Goal: Ask a question

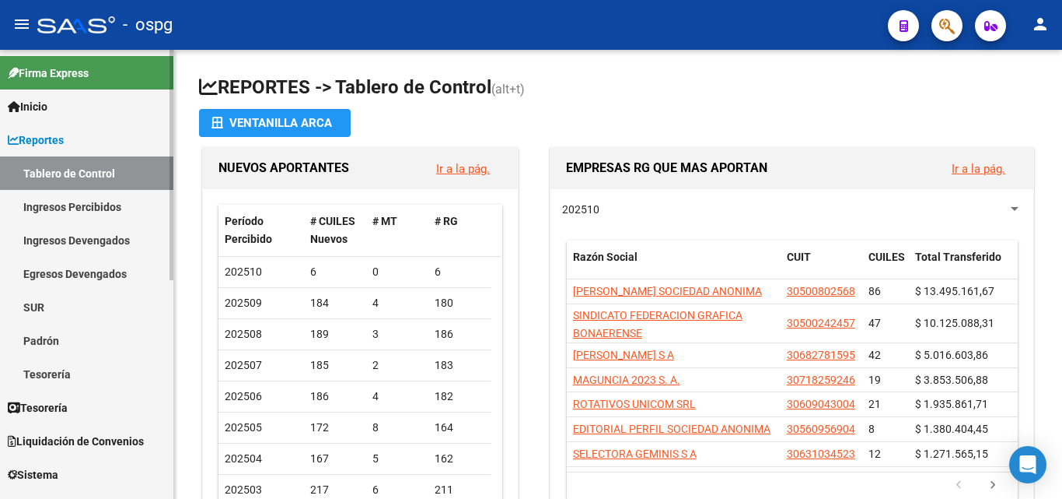
click at [86, 75] on span "Firma Express" at bounding box center [48, 73] width 81 height 17
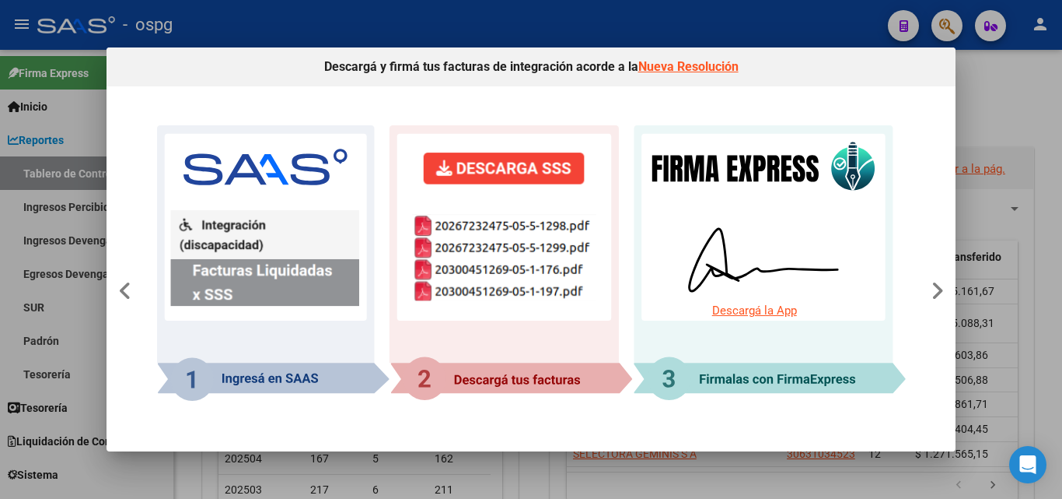
click at [36, 89] on div at bounding box center [531, 249] width 1062 height 499
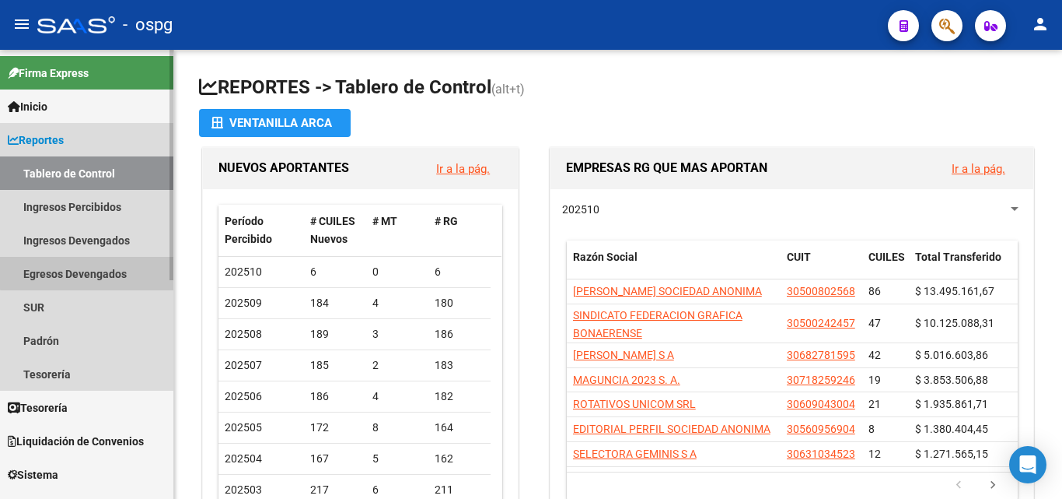
click at [103, 264] on link "Egresos Devengados" at bounding box center [86, 273] width 173 height 33
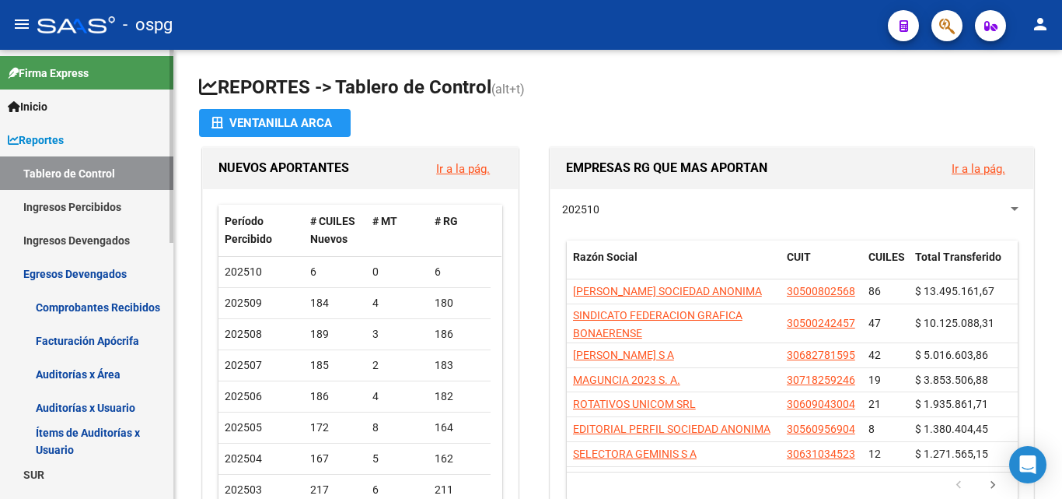
click at [100, 109] on link "Inicio" at bounding box center [86, 105] width 173 height 33
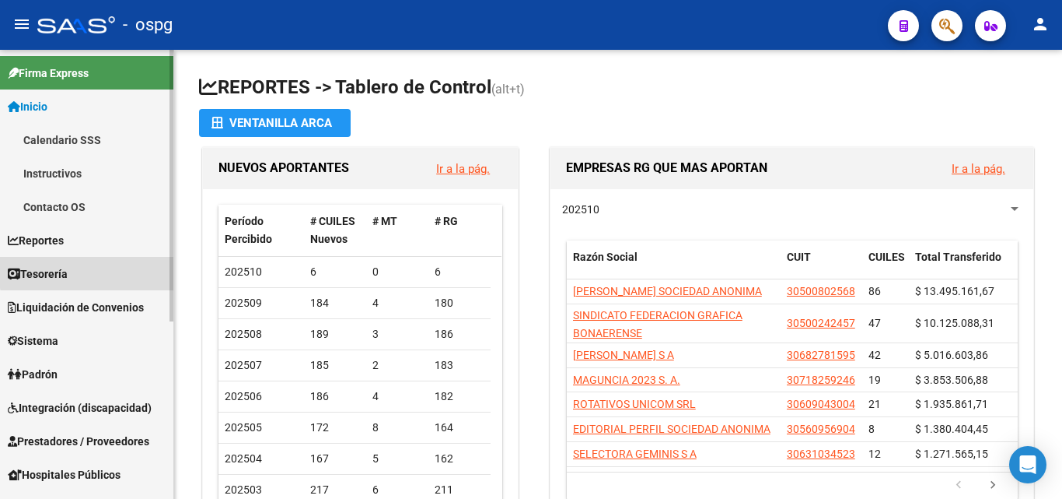
click at [100, 271] on link "Tesorería" at bounding box center [86, 273] width 173 height 33
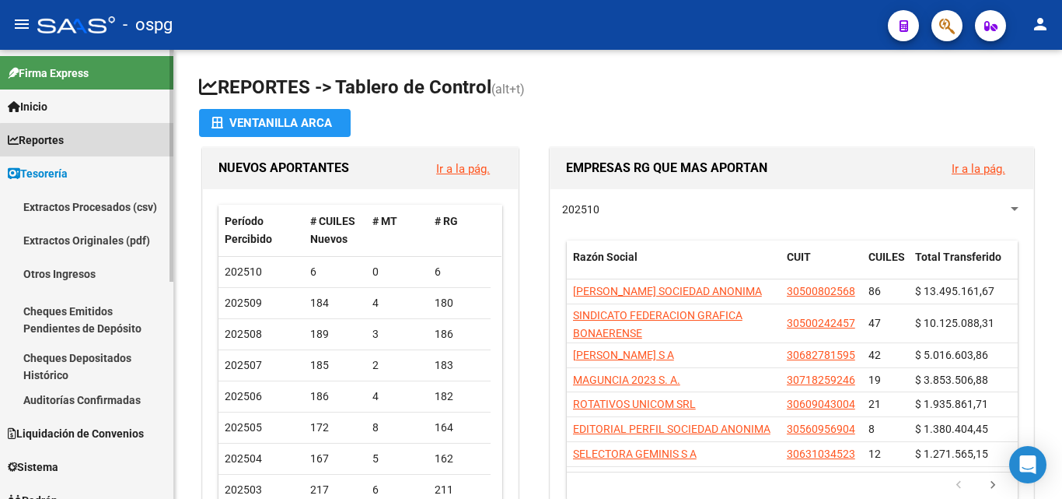
click at [104, 142] on link "Reportes" at bounding box center [86, 139] width 173 height 33
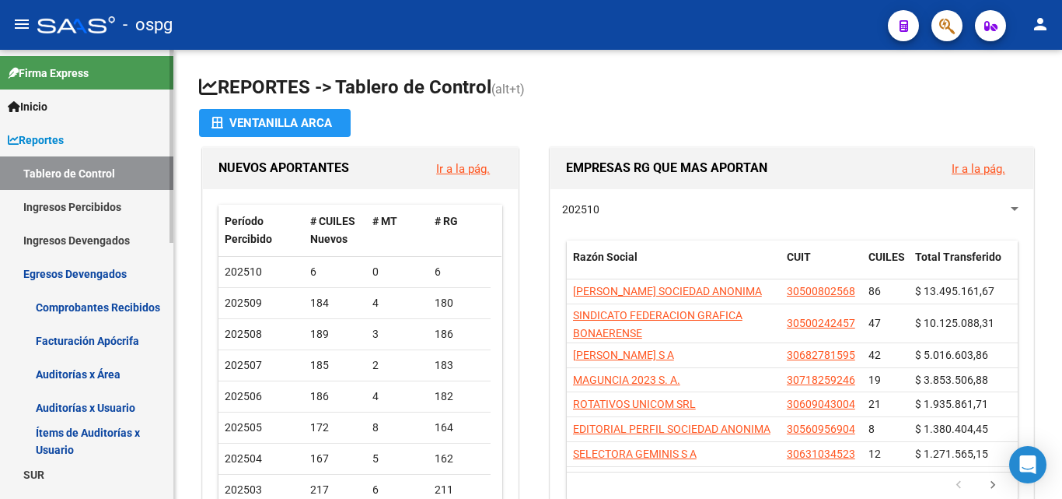
click at [114, 269] on link "Egresos Devengados" at bounding box center [86, 273] width 173 height 33
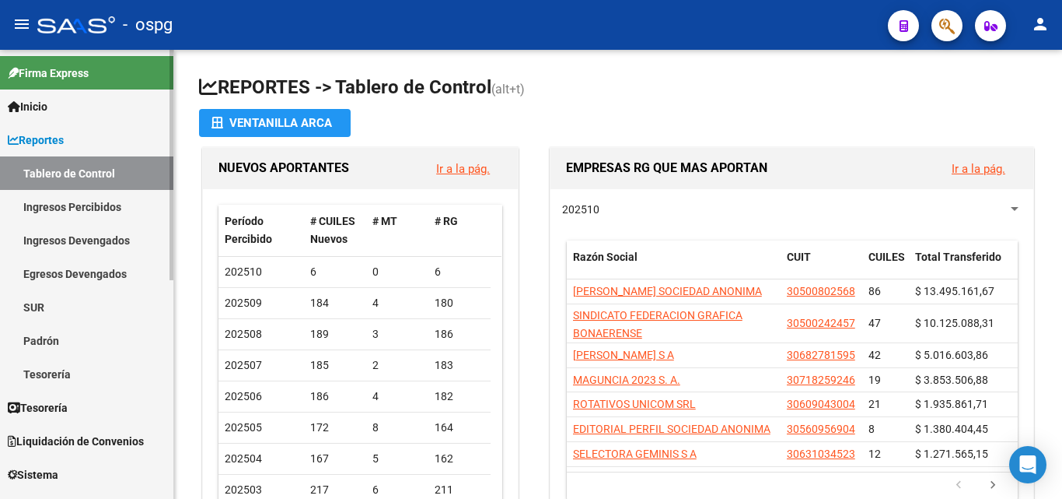
click at [114, 269] on link "Egresos Devengados" at bounding box center [86, 273] width 173 height 33
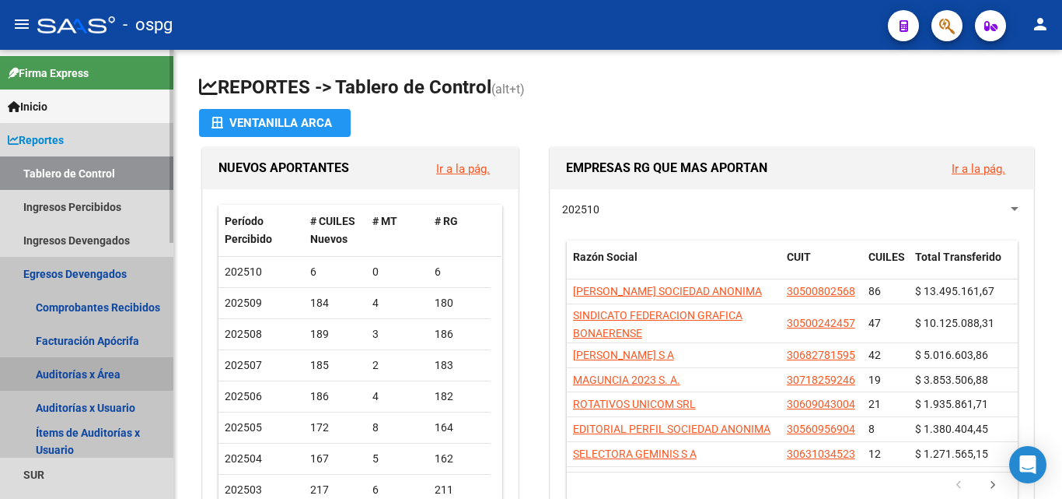
click at [87, 368] on link "Auditorías x Área" at bounding box center [86, 373] width 173 height 33
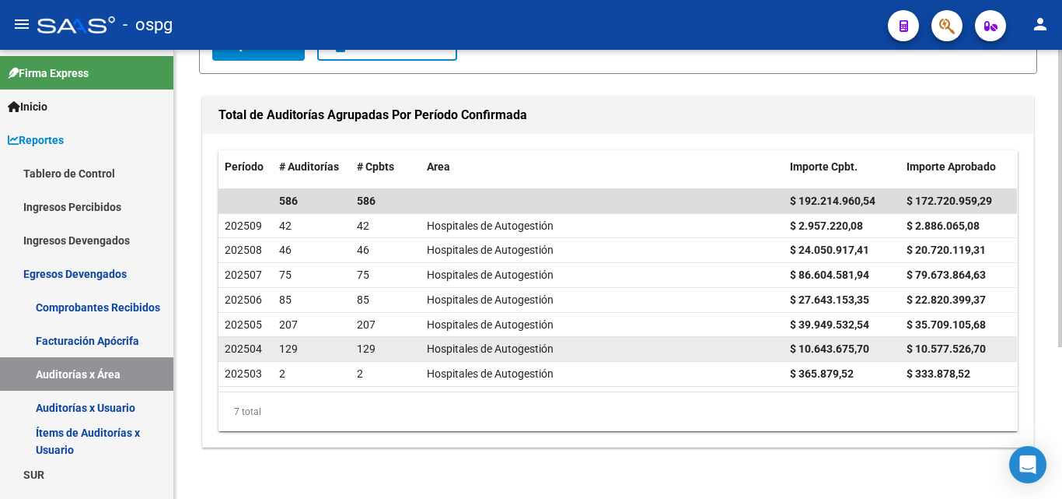
scroll to position [229, 0]
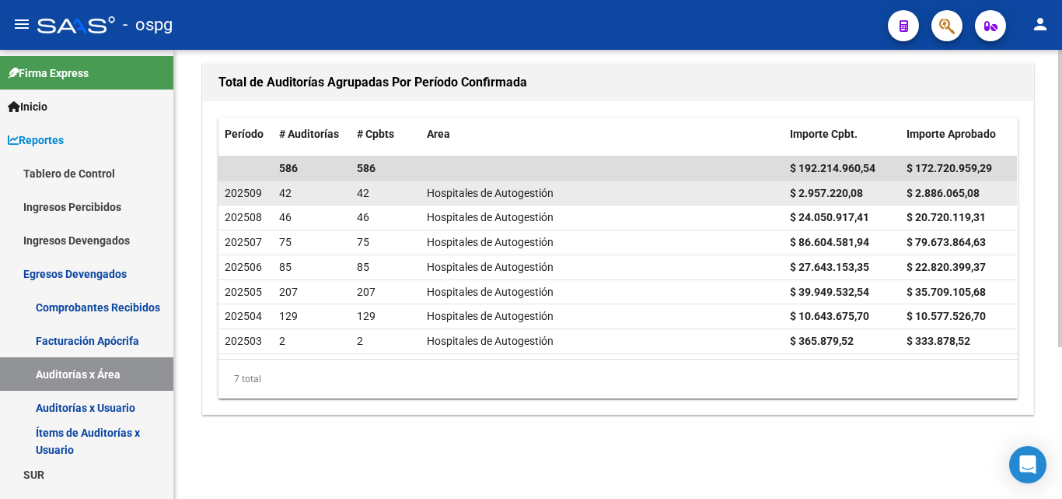
click at [448, 194] on span "Hospitales de Autogestión" at bounding box center [490, 193] width 127 height 12
click at [345, 198] on div "42" at bounding box center [311, 193] width 65 height 18
click at [252, 193] on span "202509" at bounding box center [243, 193] width 37 height 12
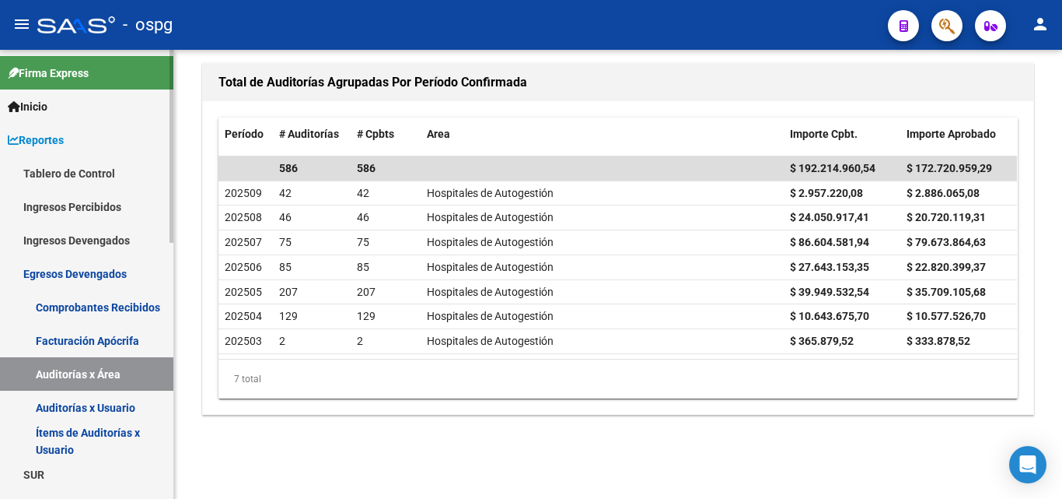
click at [90, 136] on link "Reportes" at bounding box center [86, 139] width 173 height 33
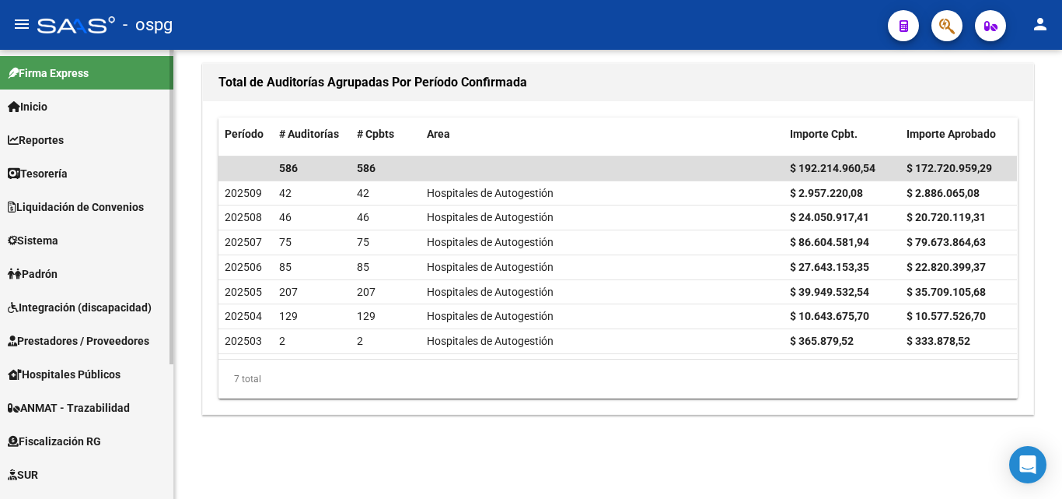
click at [68, 332] on span "Prestadores / Proveedores" at bounding box center [79, 340] width 142 height 17
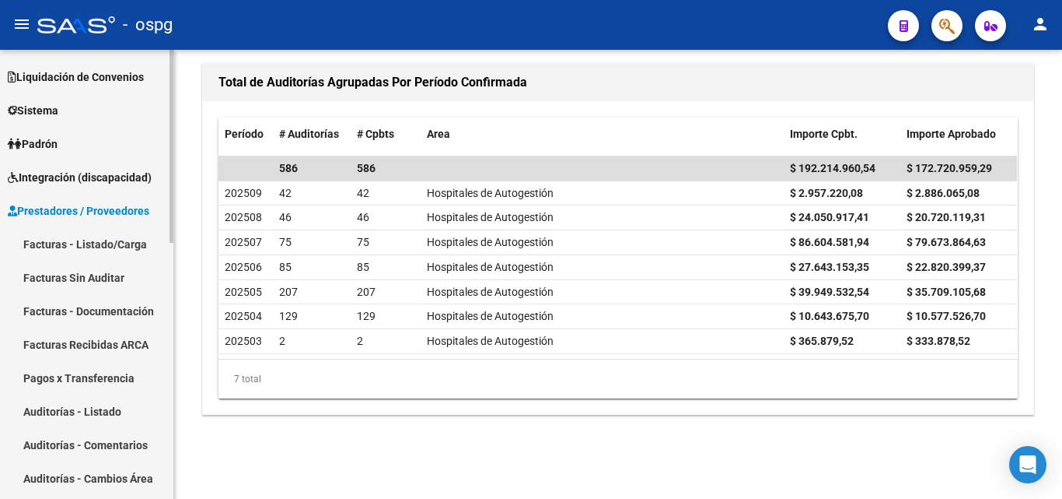
scroll to position [156, 0]
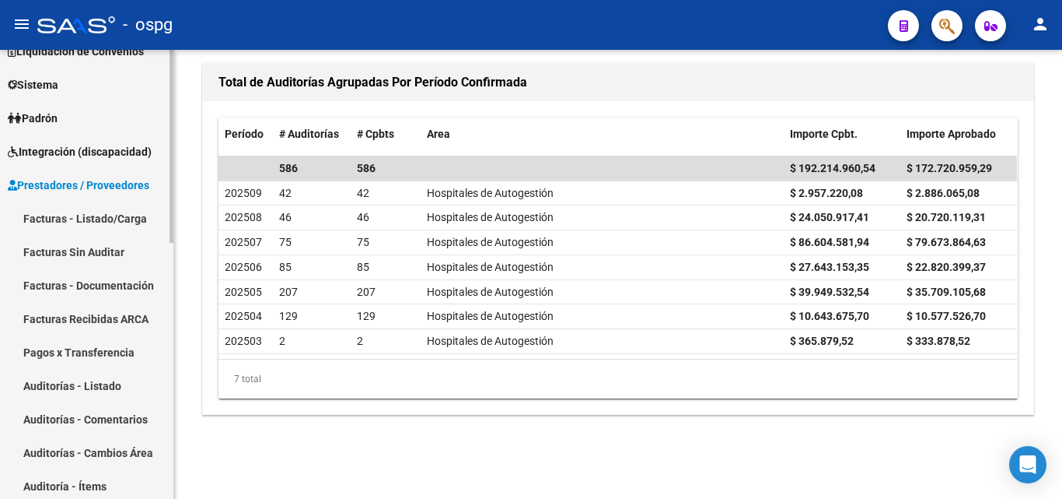
click at [86, 393] on link "Auditorías - Listado" at bounding box center [86, 385] width 173 height 33
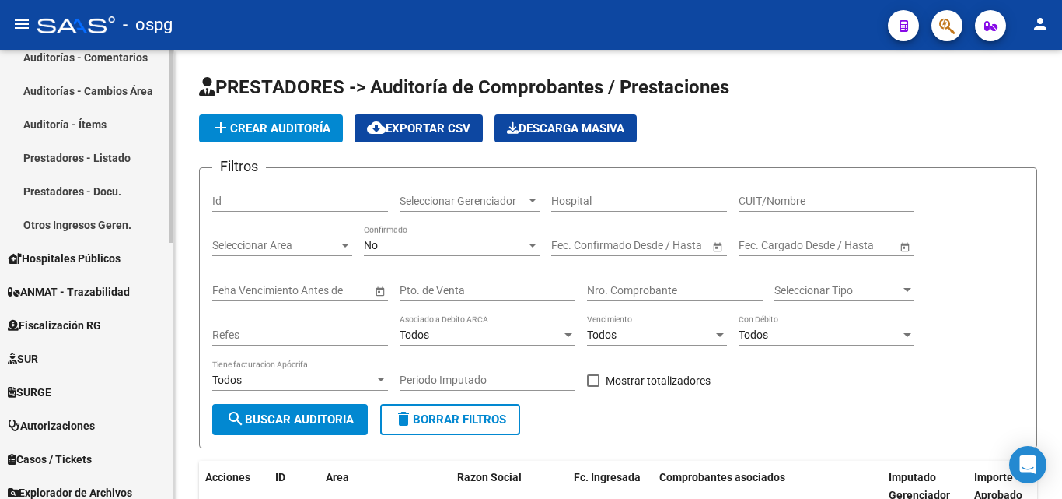
scroll to position [544, 0]
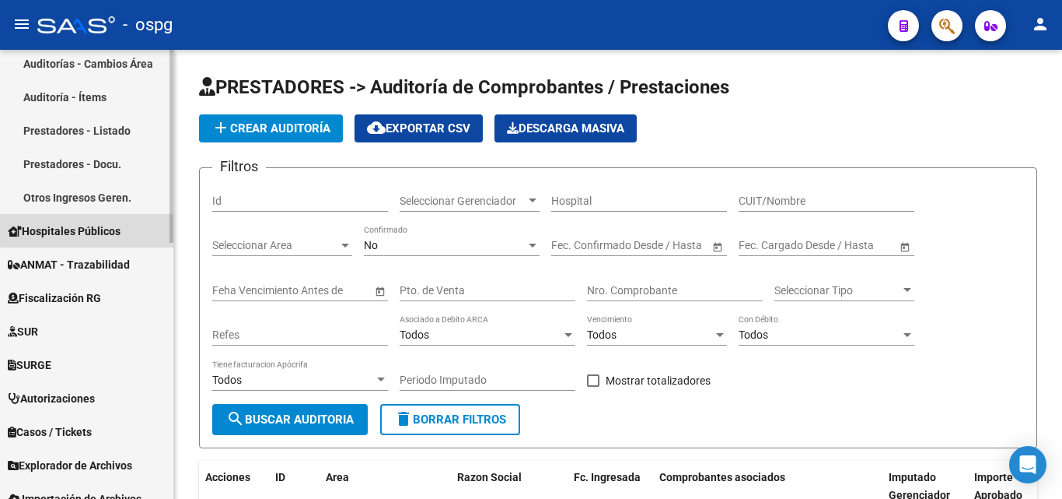
click at [95, 222] on span "Hospitales Públicos" at bounding box center [64, 230] width 113 height 17
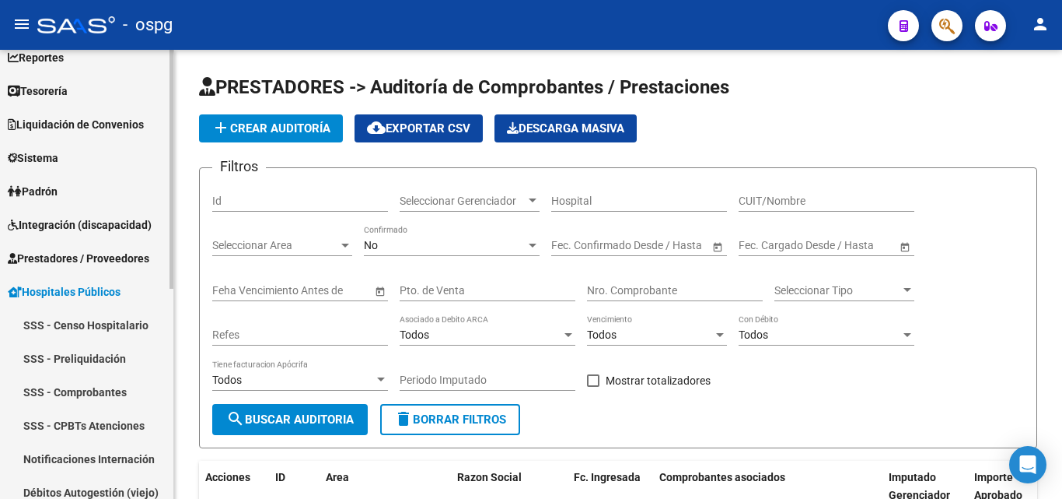
scroll to position [160, 0]
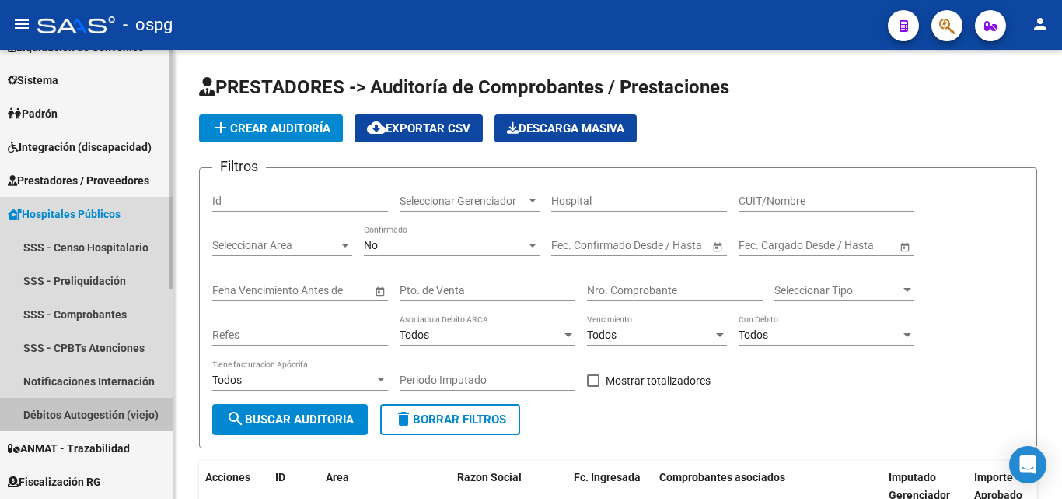
click at [84, 410] on link "Débitos Autogestión (viejo)" at bounding box center [86, 413] width 173 height 33
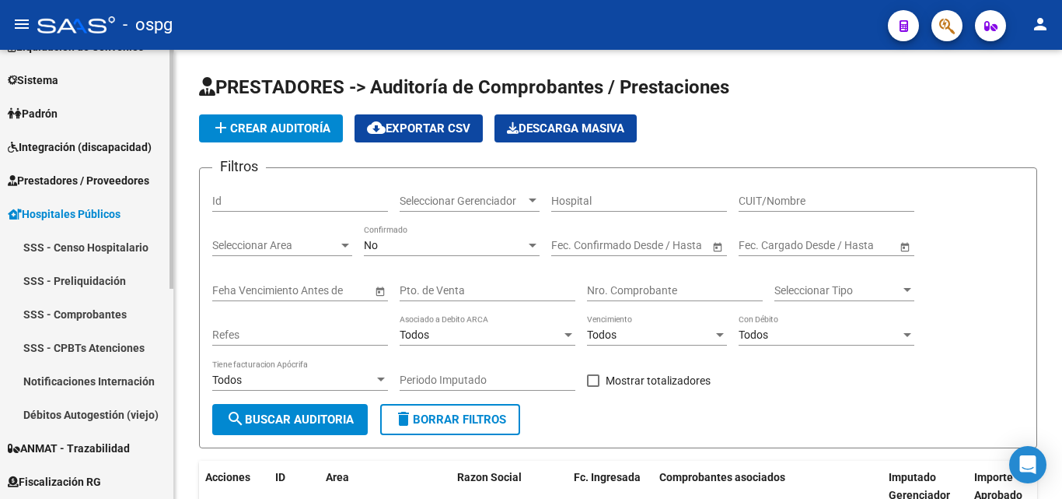
click at [139, 418] on link "Débitos Autogestión (viejo)" at bounding box center [86, 413] width 173 height 33
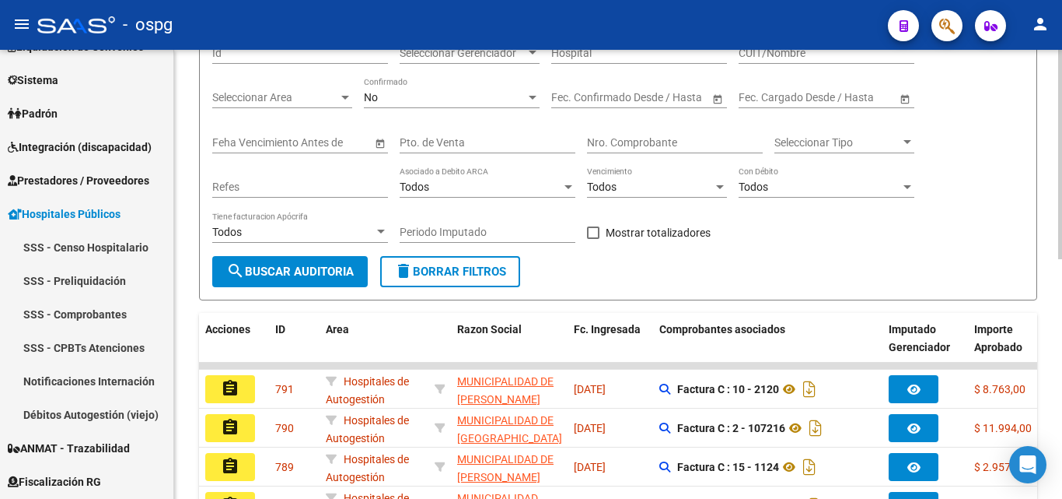
scroll to position [156, 0]
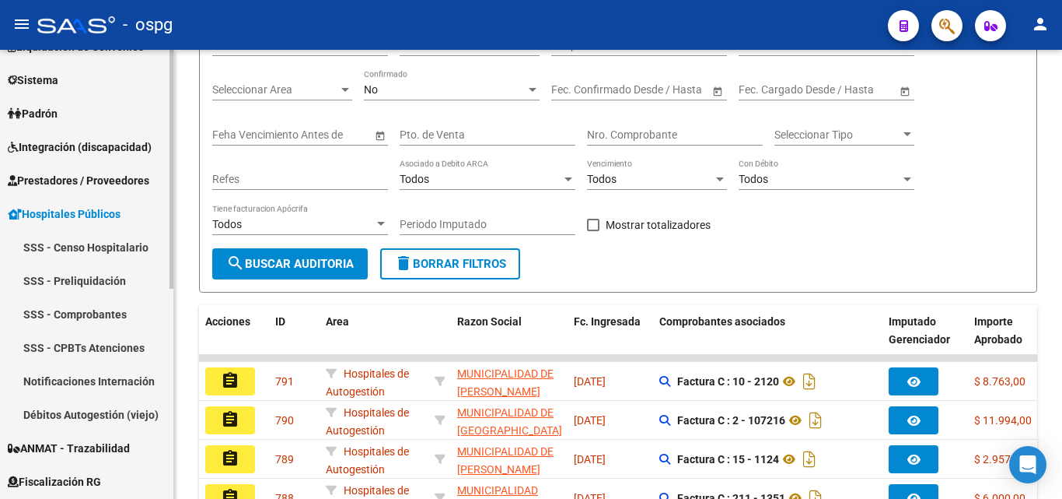
click at [102, 210] on span "Hospitales Públicos" at bounding box center [64, 213] width 113 height 17
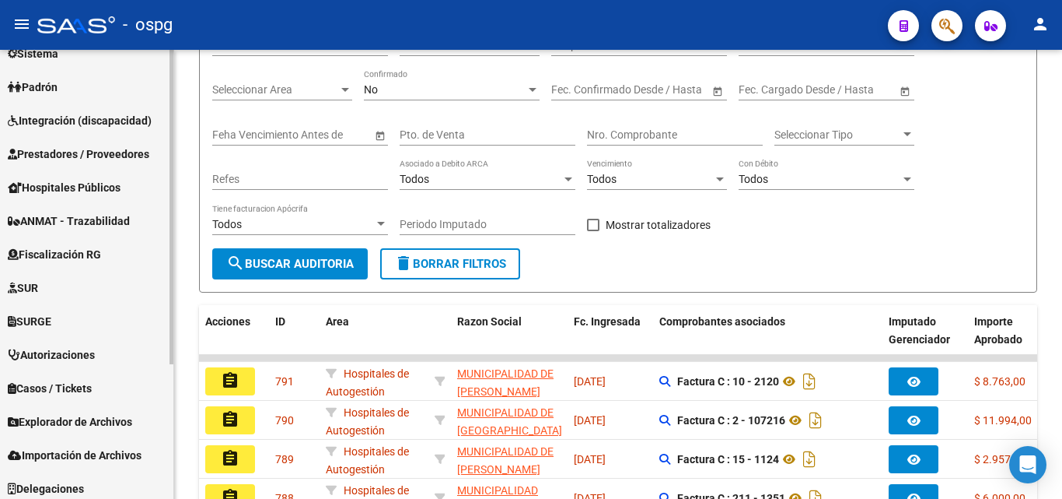
scroll to position [193, 0]
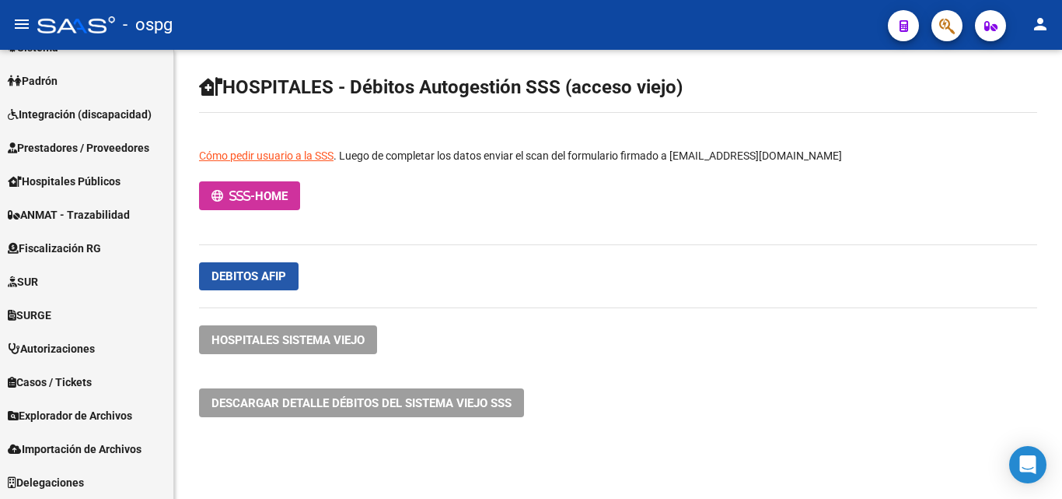
click at [276, 275] on span "Debitos afip" at bounding box center [249, 276] width 75 height 14
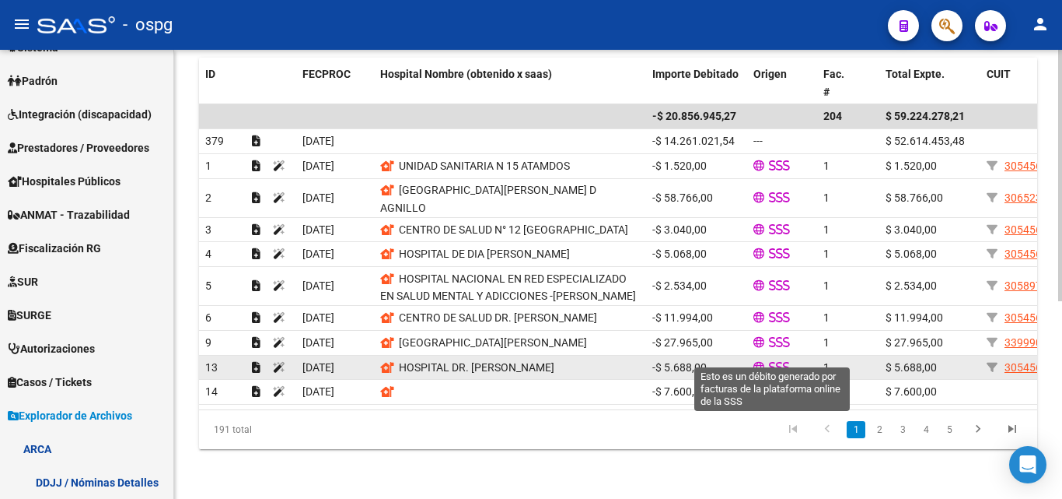
click at [759, 362] on icon at bounding box center [759, 367] width 11 height 11
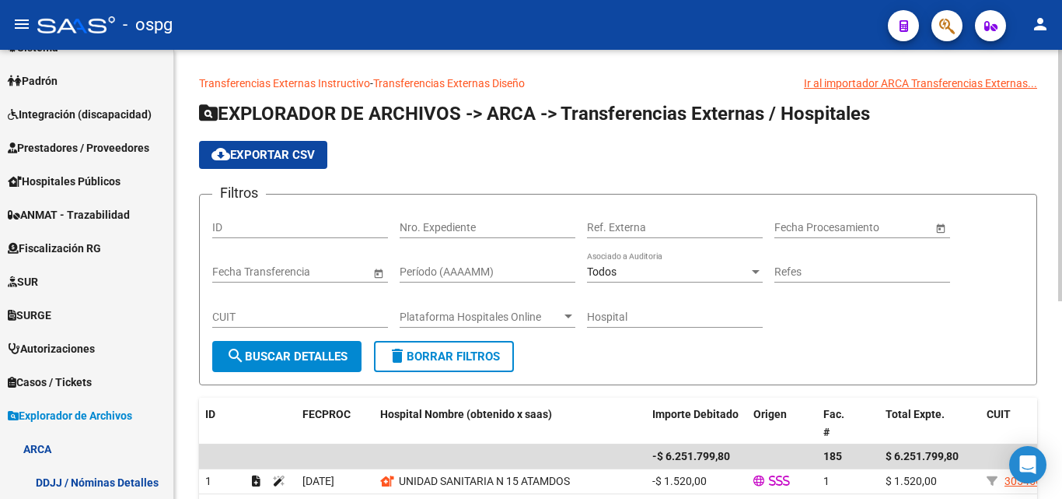
click at [293, 145] on button "cloud_download Exportar CSV" at bounding box center [263, 155] width 128 height 28
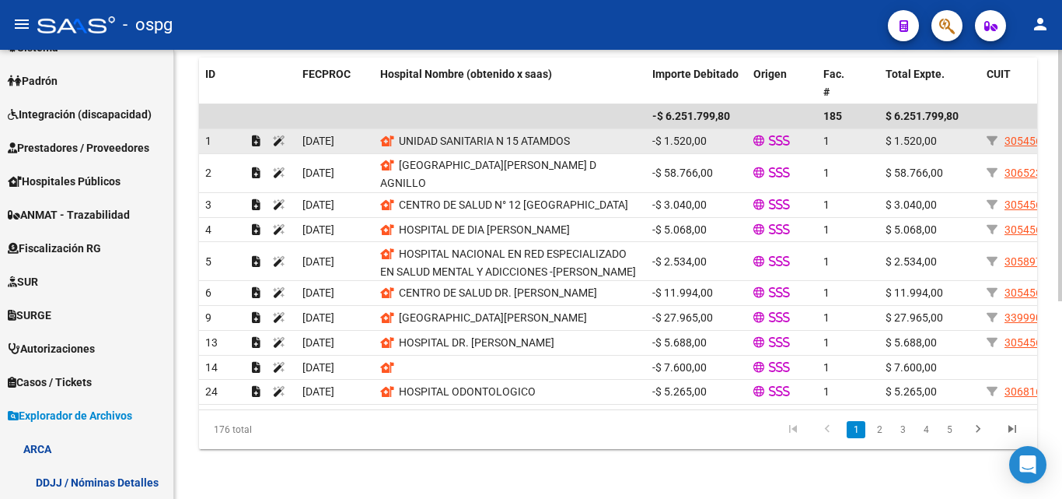
scroll to position [352, 0]
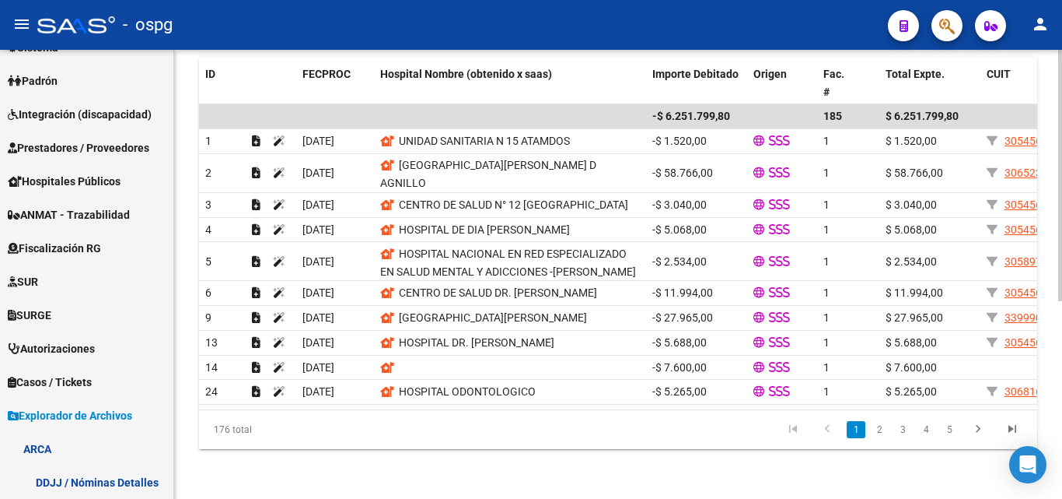
click at [859, 430] on link "1" at bounding box center [856, 429] width 19 height 17
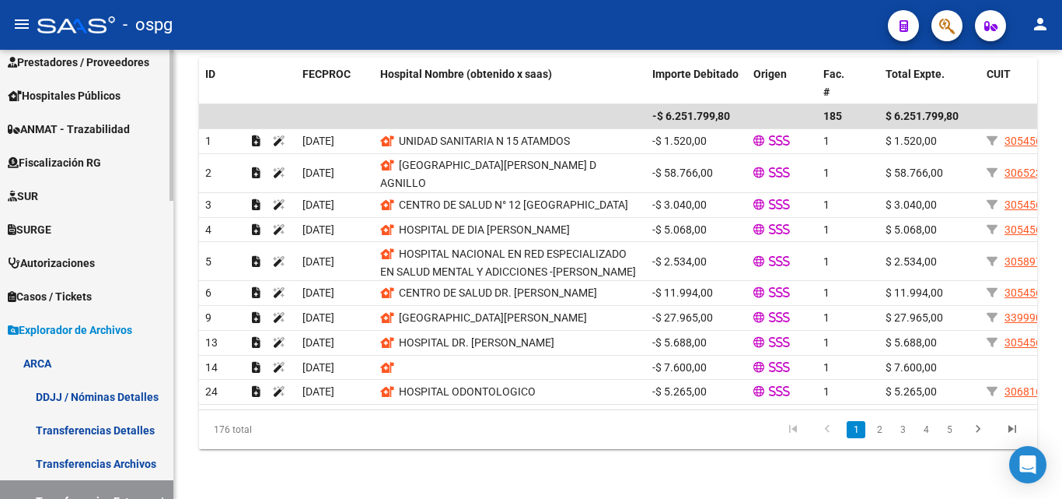
scroll to position [348, 0]
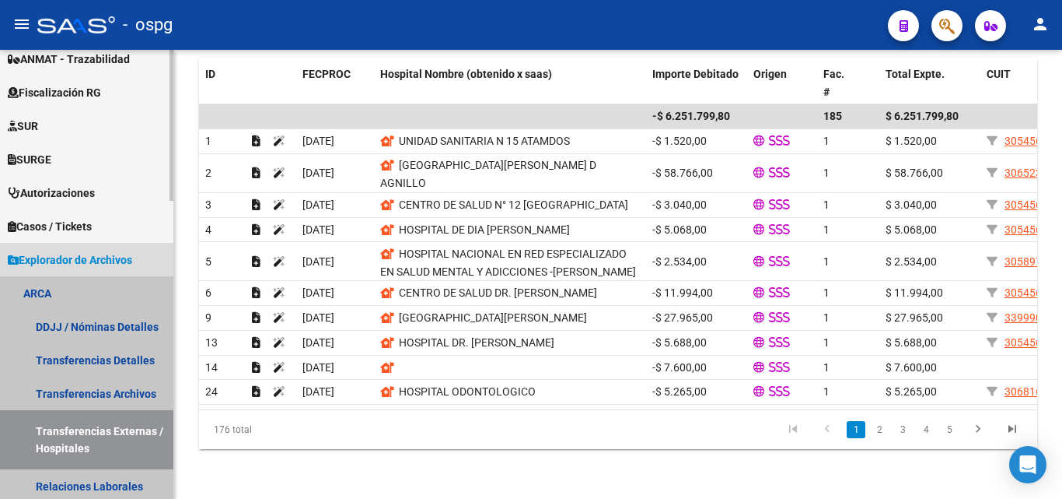
click at [99, 448] on link "Transferencias Externas / Hospitales" at bounding box center [86, 439] width 173 height 59
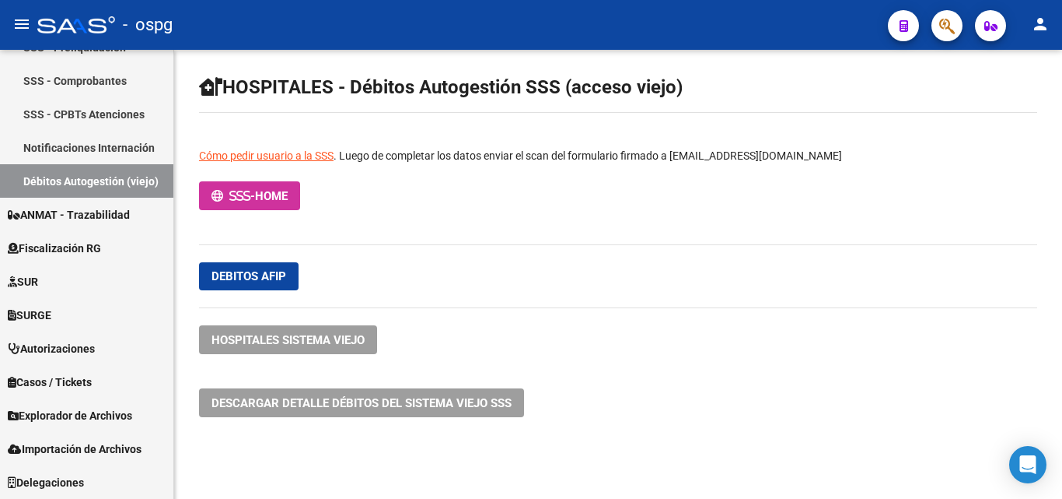
scroll to position [394, 0]
drag, startPoint x: 250, startPoint y: 192, endPoint x: 220, endPoint y: 194, distance: 29.6
click at [220, 194] on icon at bounding box center [218, 196] width 12 height 12
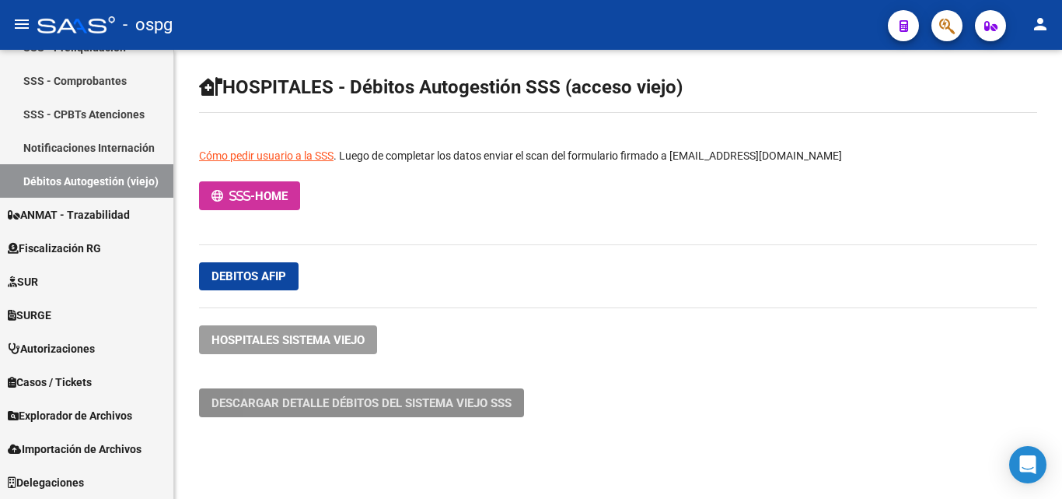
click at [286, 405] on span "Descargar detalle débitos del sistema VIEJO SSS" at bounding box center [362, 403] width 300 height 14
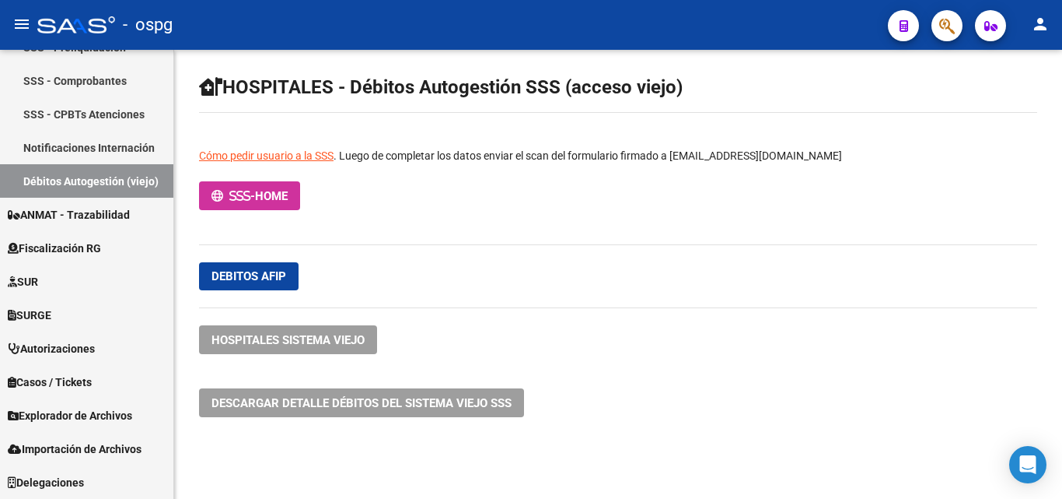
click at [264, 279] on span "Debitos afip" at bounding box center [249, 276] width 75 height 14
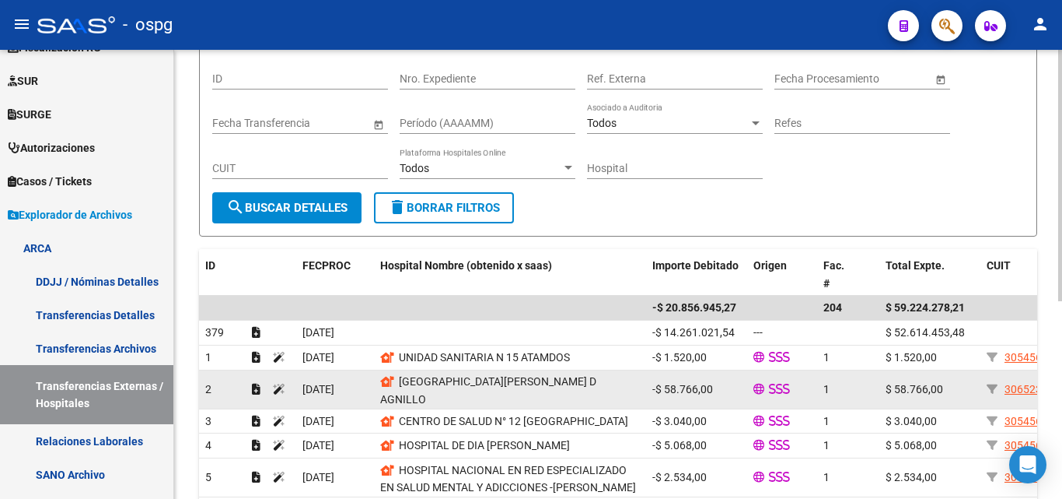
scroll to position [156, 0]
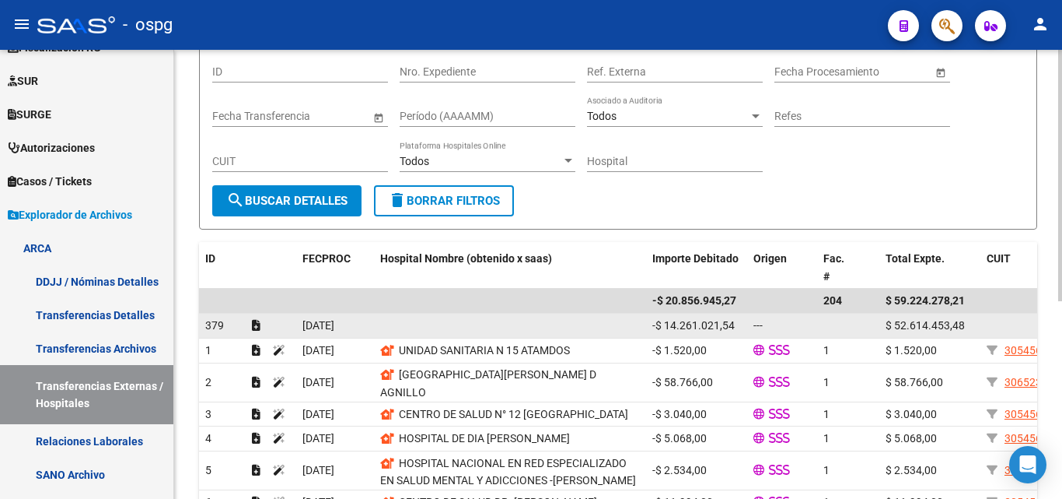
click at [365, 324] on div "[DATE]" at bounding box center [335, 326] width 65 height 18
click at [697, 322] on span "-$ 14.261.021,54" at bounding box center [694, 325] width 82 height 12
click at [614, 319] on datatable-body-cell at bounding box center [510, 325] width 272 height 24
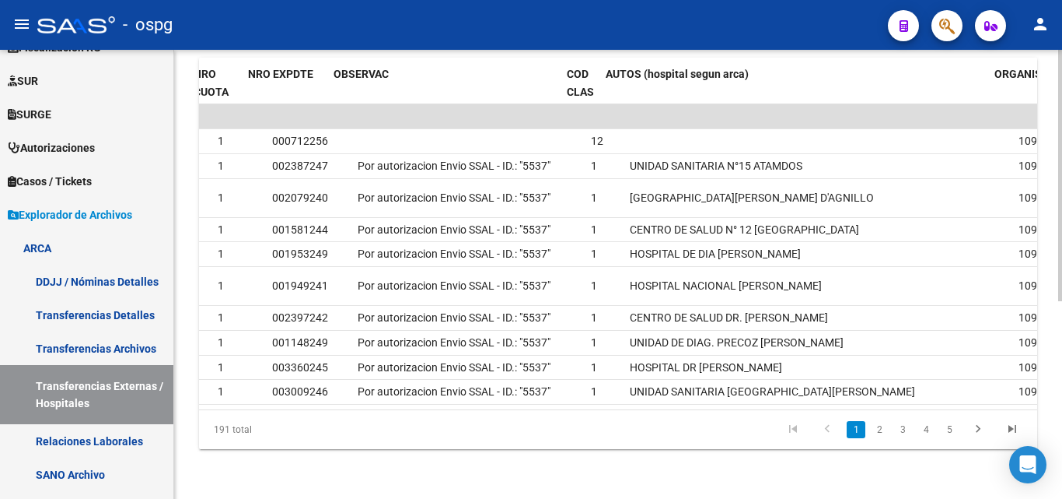
scroll to position [0, 1125]
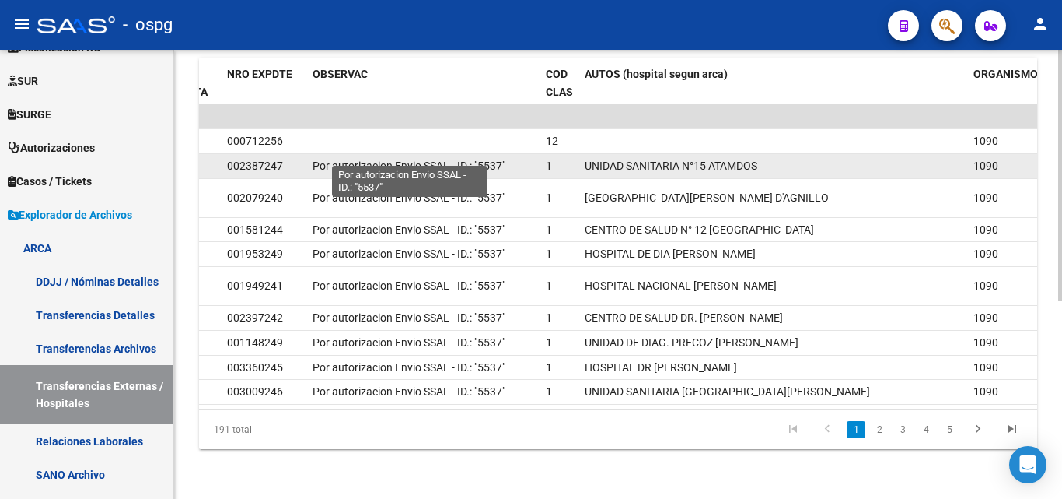
click at [457, 159] on span "Por autorizacion Envio SSAL - ID.: "5537"" at bounding box center [409, 165] width 193 height 12
drag, startPoint x: 312, startPoint y: 151, endPoint x: 518, endPoint y: 159, distance: 206.3
click at [518, 159] on datatable-body-cell "Por autorizacion Envio SSAL - ID.: "5537"" at bounding box center [422, 166] width 233 height 24
copy span "Por autorizacion Envio SSAL - ID.: "5537""
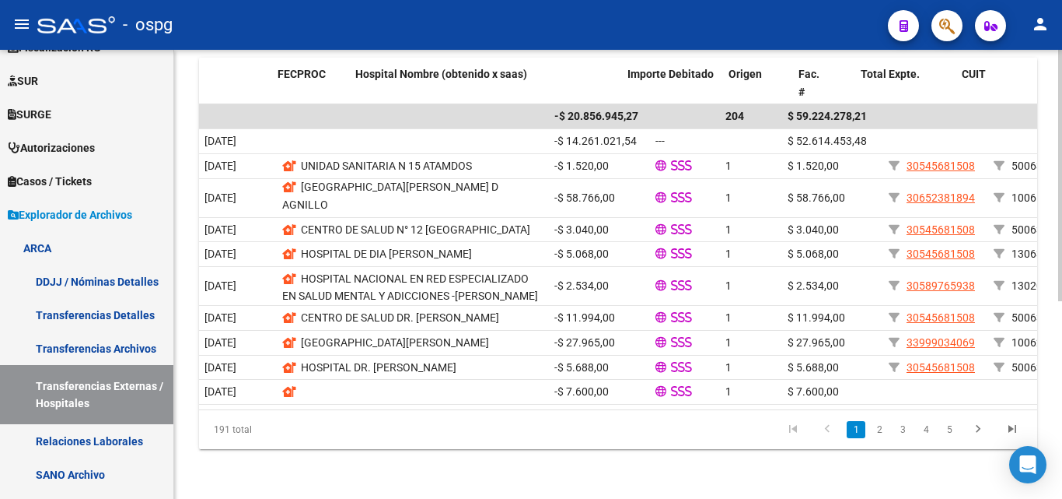
scroll to position [0, 0]
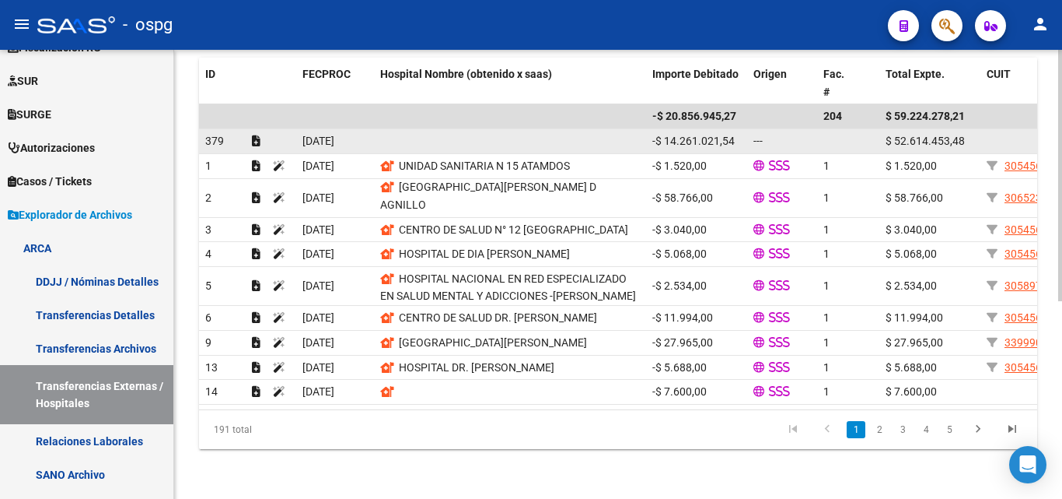
click at [212, 135] on span "379" at bounding box center [214, 141] width 19 height 12
click at [695, 135] on span "-$ 14.261.021,54" at bounding box center [694, 141] width 82 height 12
click at [868, 129] on datatable-body-cell at bounding box center [867, 141] width 23 height 24
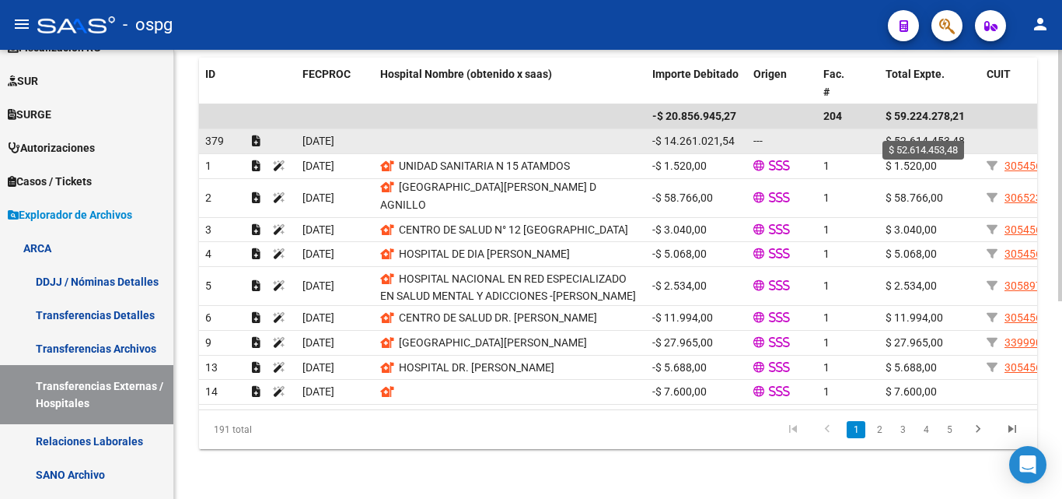
click at [944, 135] on span "$ 52.614.453,48" at bounding box center [925, 141] width 79 height 12
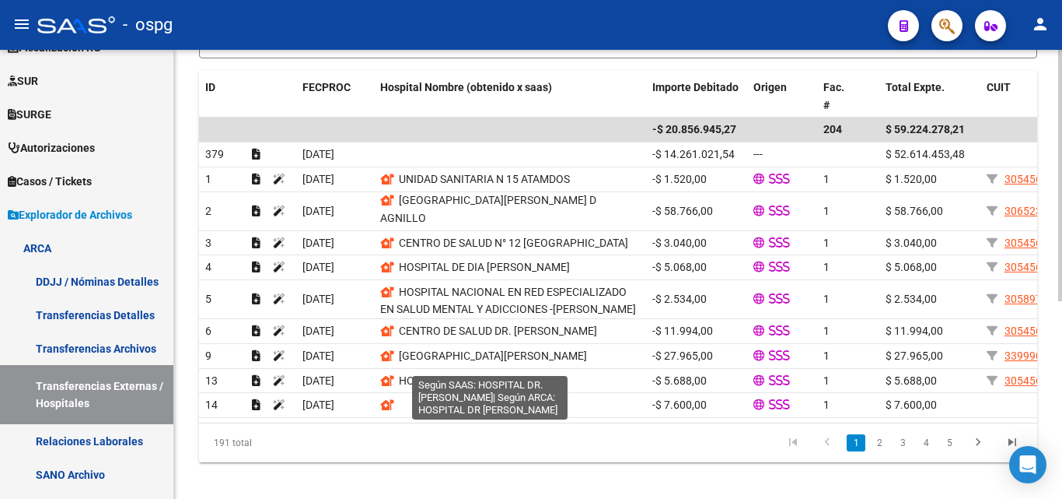
scroll to position [352, 0]
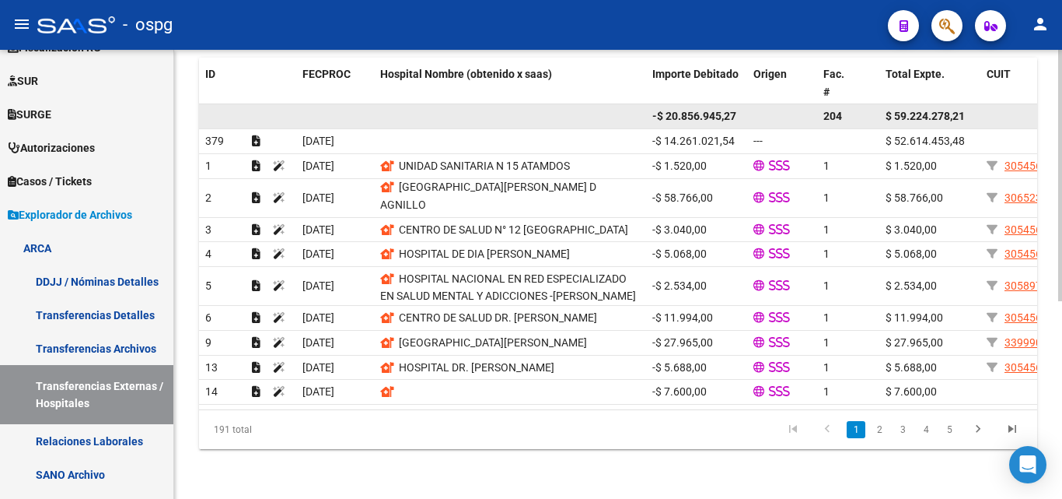
click at [836, 110] on span "204" at bounding box center [833, 116] width 19 height 12
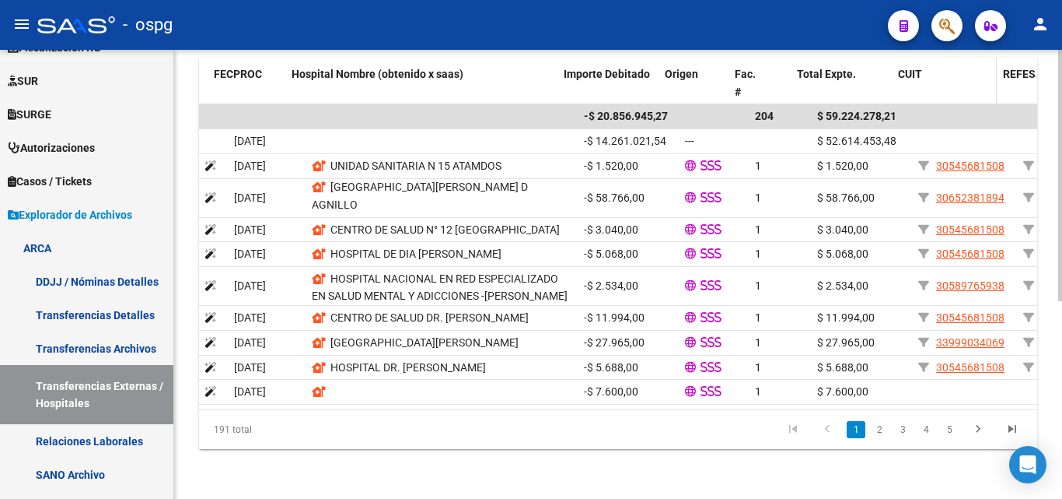
scroll to position [0, 182]
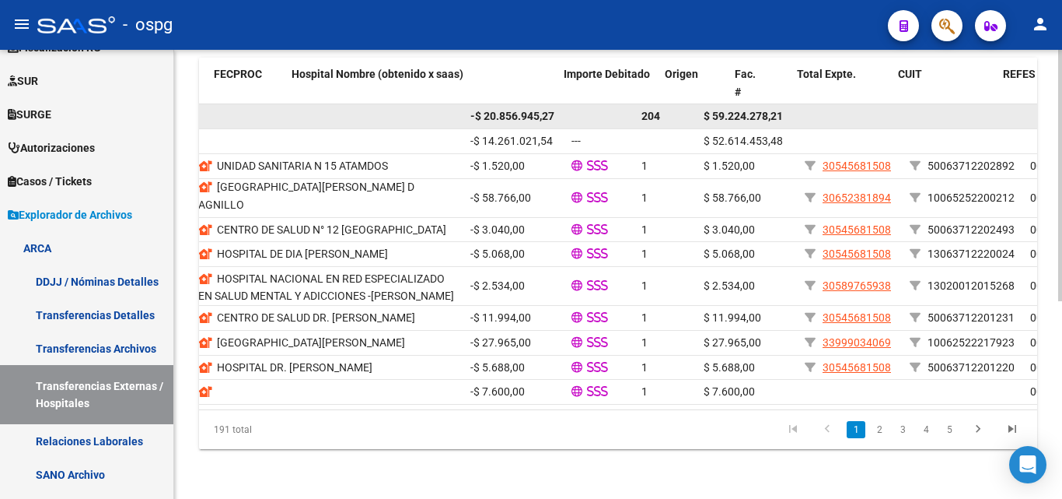
drag, startPoint x: 680, startPoint y: 103, endPoint x: 923, endPoint y: 92, distance: 243.7
click at [936, 104] on div "-$ 20.856.945,27 204 $ 59.224.278,21" at bounding box center [999, 116] width 1964 height 25
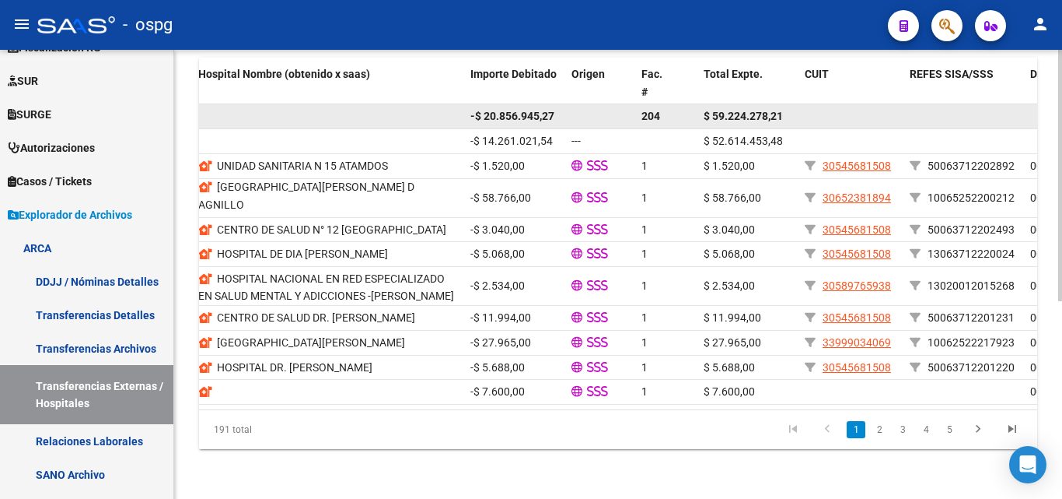
click at [858, 104] on datatable-body-cell at bounding box center [851, 116] width 105 height 24
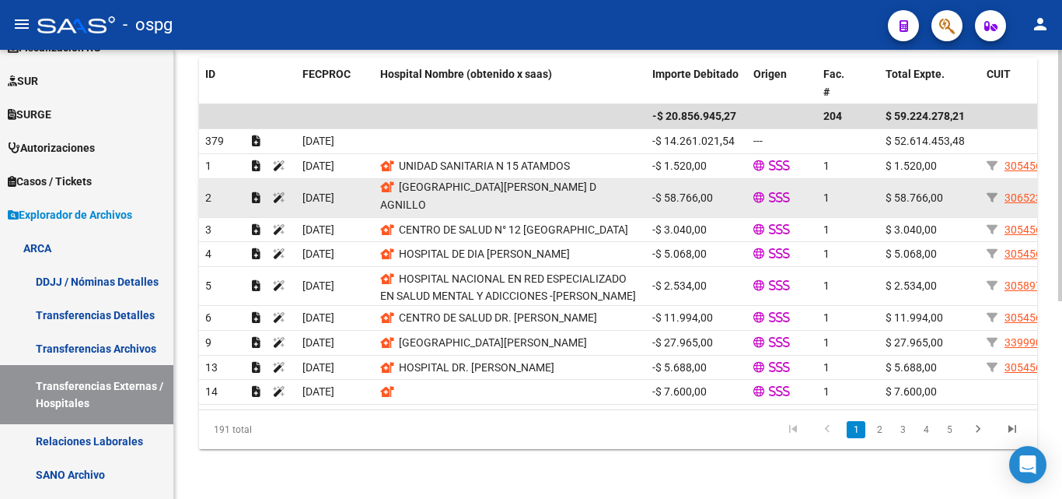
scroll to position [0, 0]
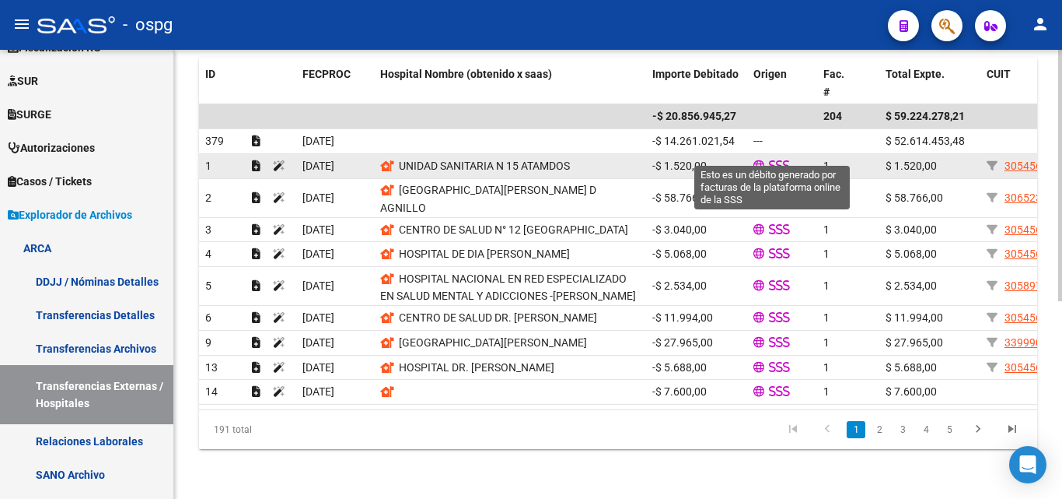
click at [770, 160] on icon at bounding box center [772, 165] width 7 height 11
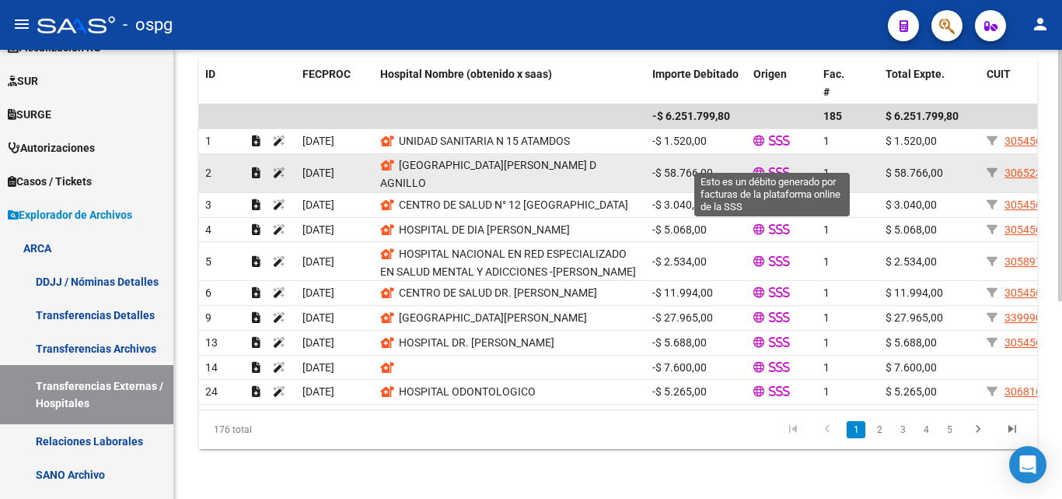
click at [761, 167] on icon at bounding box center [759, 172] width 11 height 11
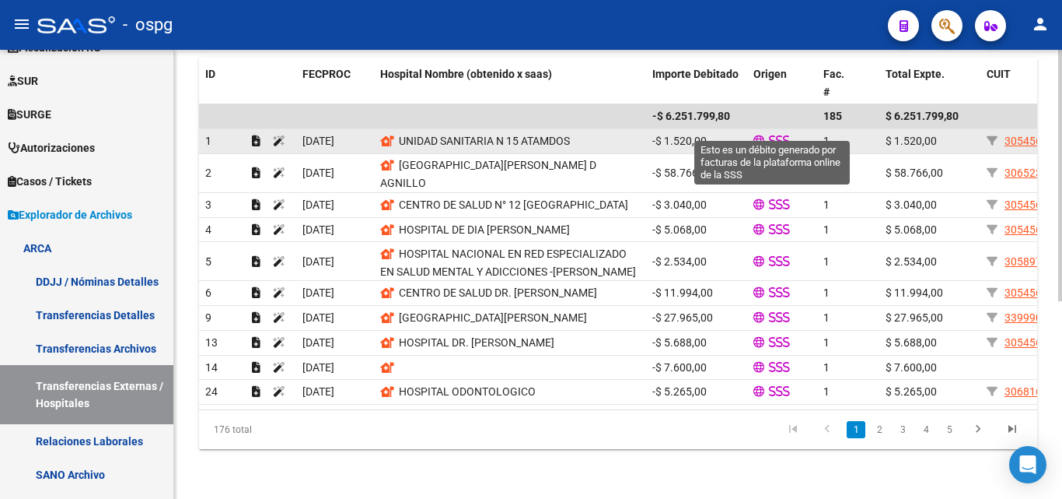
click at [757, 135] on icon at bounding box center [759, 140] width 11 height 11
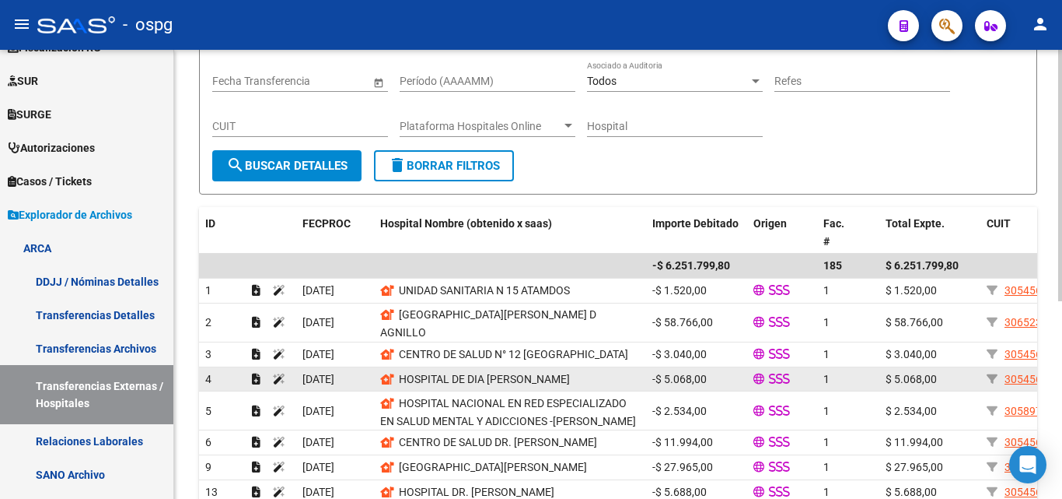
scroll to position [119, 0]
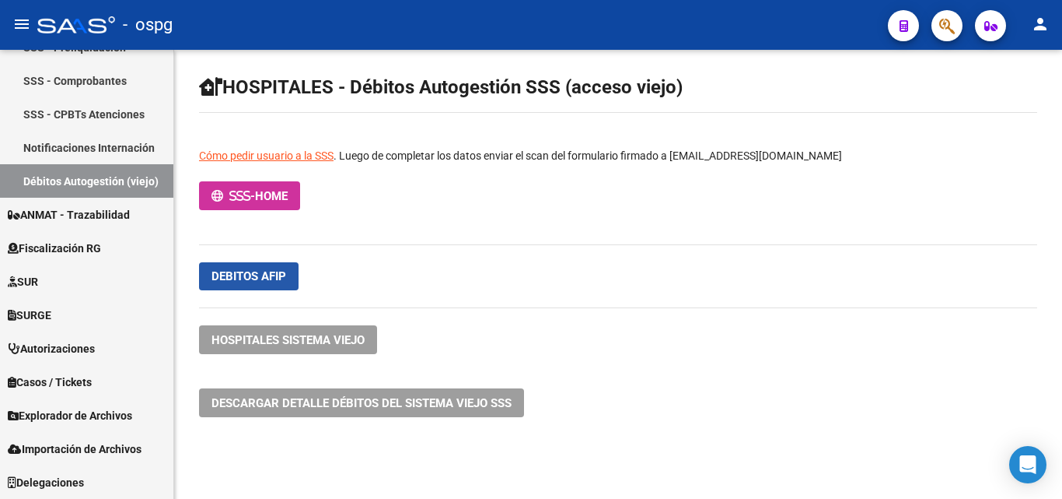
click at [229, 272] on span "Debitos afip" at bounding box center [249, 276] width 75 height 14
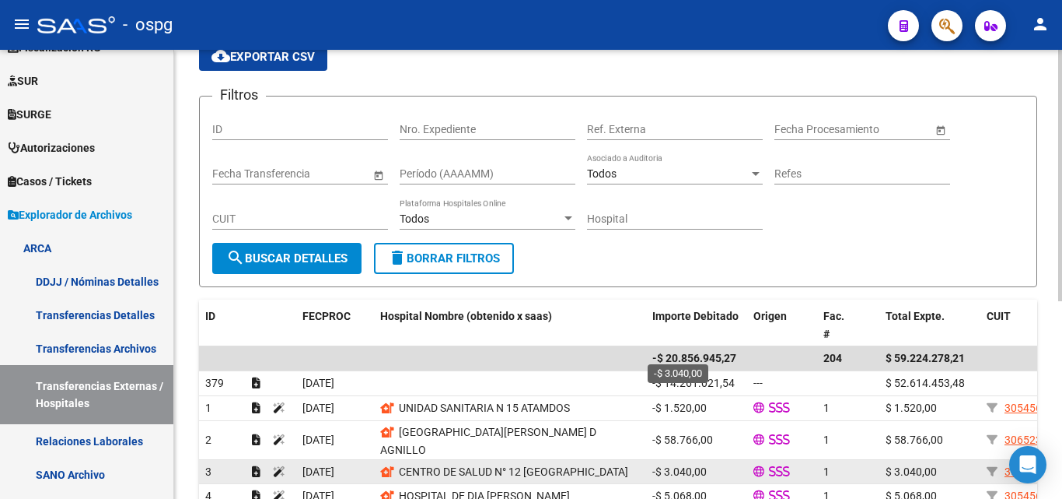
scroll to position [233, 0]
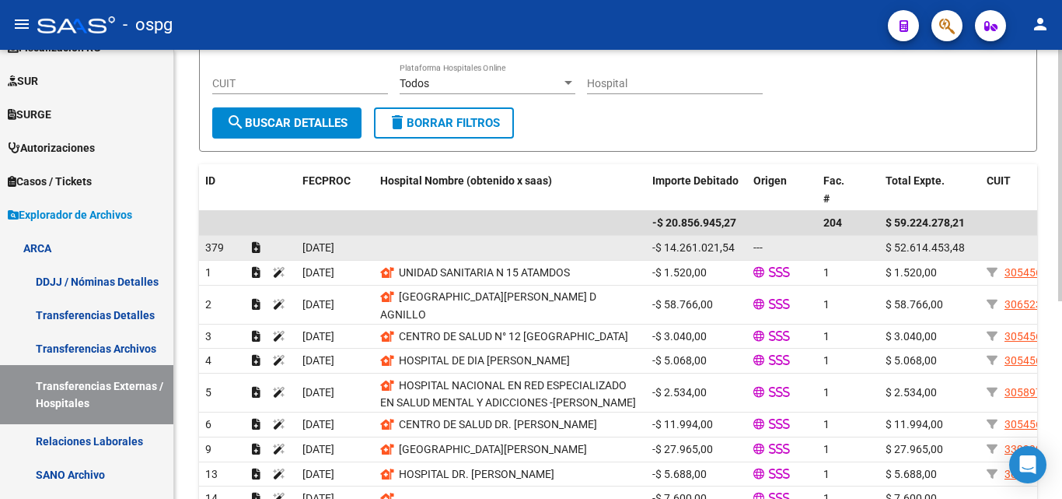
click at [208, 250] on span "379" at bounding box center [214, 247] width 19 height 12
click at [474, 238] on datatable-body-cell at bounding box center [510, 248] width 272 height 24
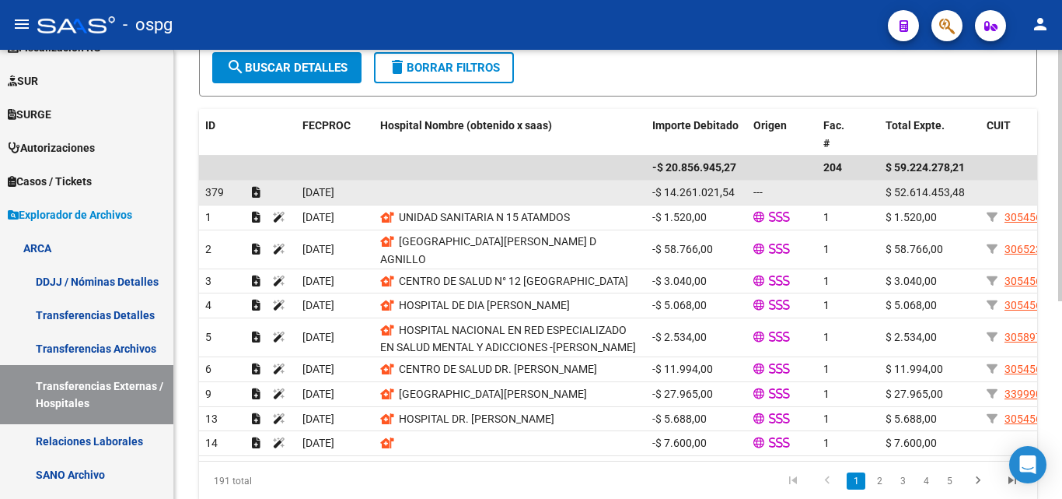
scroll to position [352, 0]
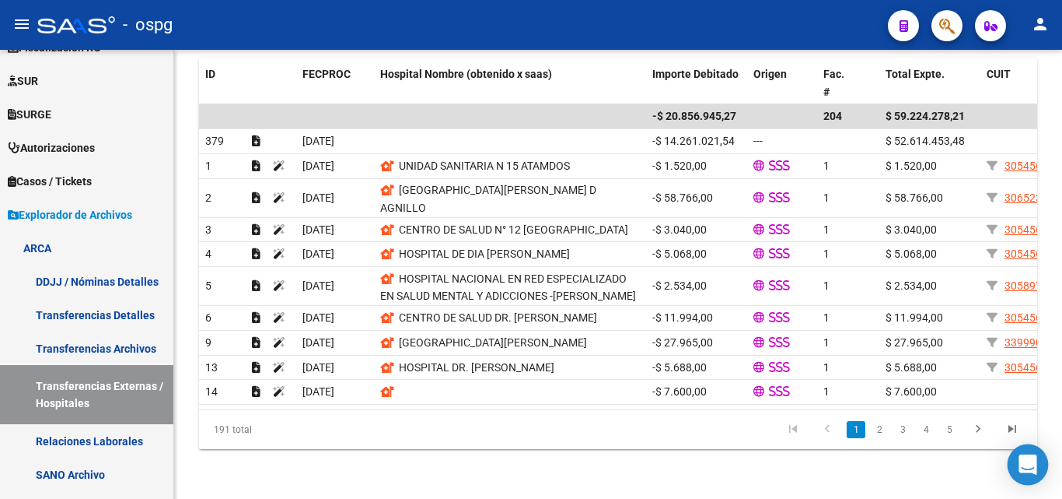
click at [1031, 471] on icon "Open Intercom Messenger" at bounding box center [1028, 464] width 18 height 20
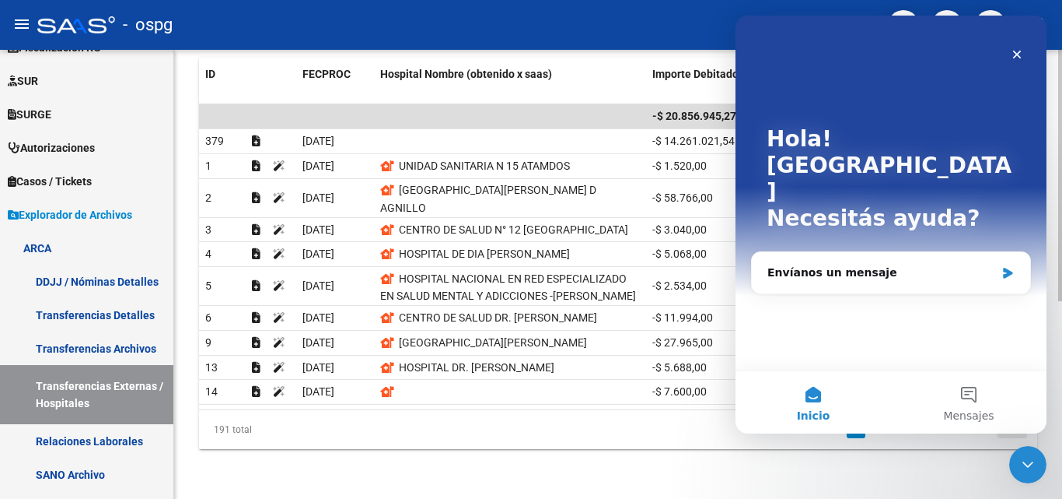
scroll to position [0, 0]
click at [875, 264] on div "Envíanos un mensaje" at bounding box center [882, 272] width 228 height 16
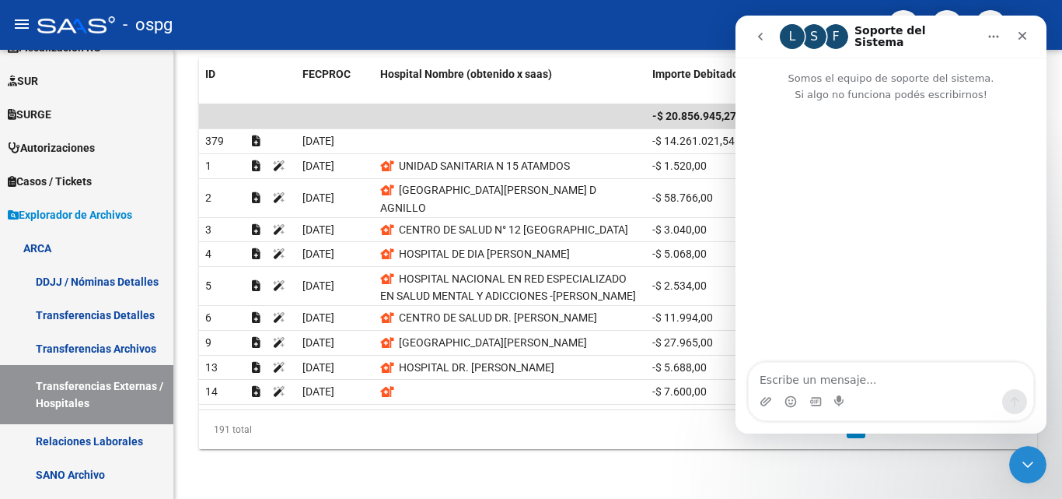
click at [785, 380] on textarea "Escribe un mensaje..." at bounding box center [891, 375] width 285 height 26
type textarea "HOLA"
click at [568, 457] on div "Transferencias Externas Instructivo - Transferencias Externas Diseño Ir al impo…" at bounding box center [618, 104] width 888 height 789
click at [990, 47] on button "Inicio" at bounding box center [994, 37] width 30 height 30
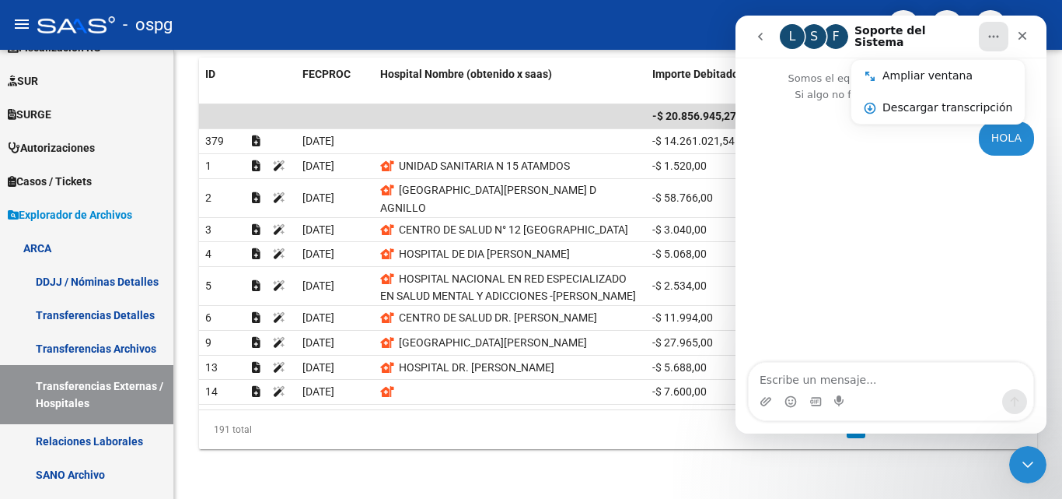
click at [797, 190] on div "HOLA Samanta • Ahora" at bounding box center [891, 233] width 311 height 261
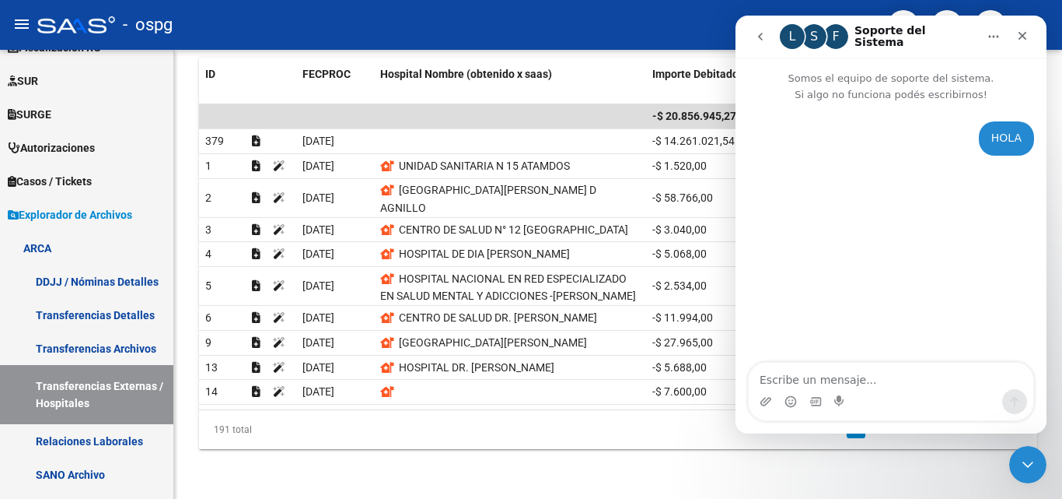
click at [753, 40] on button "go back" at bounding box center [761, 37] width 30 height 30
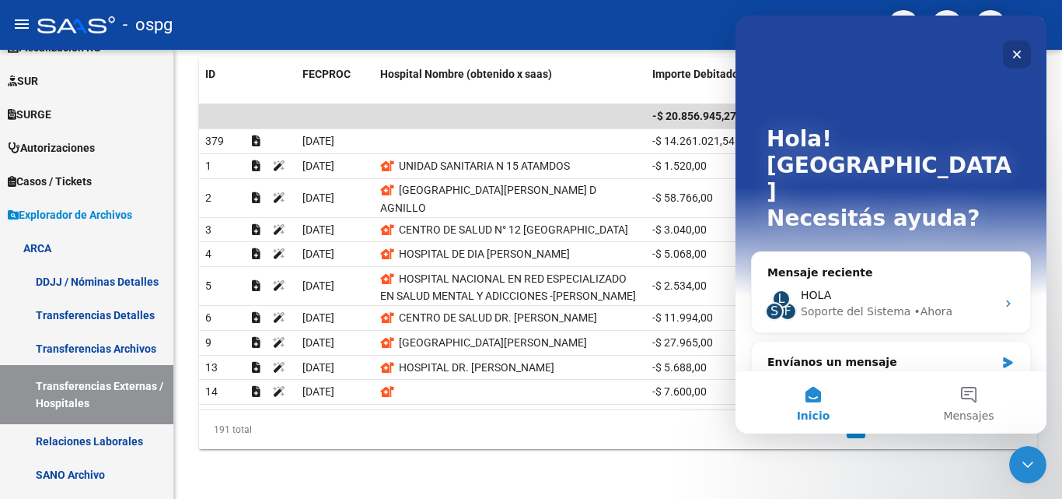
click at [1010, 48] on div "Cerrar" at bounding box center [1017, 54] width 28 height 28
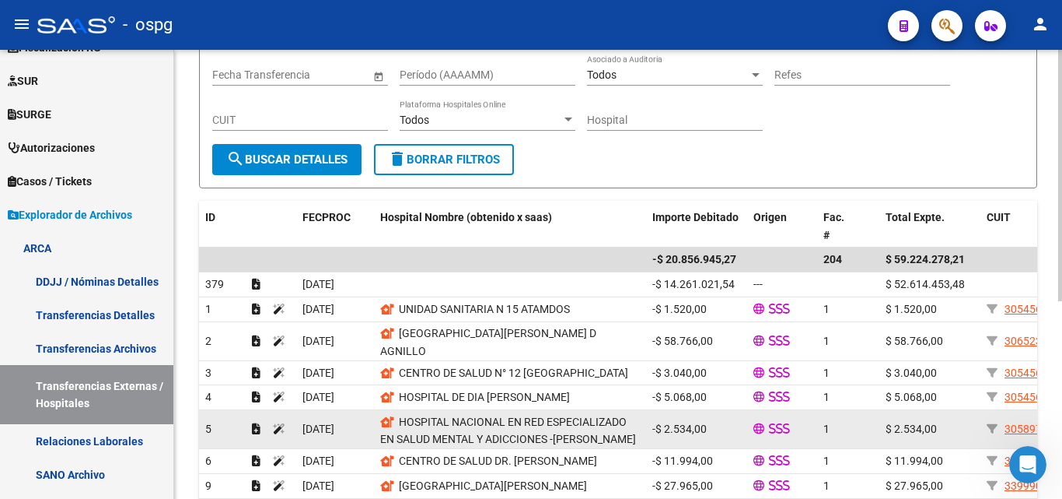
scroll to position [275, 0]
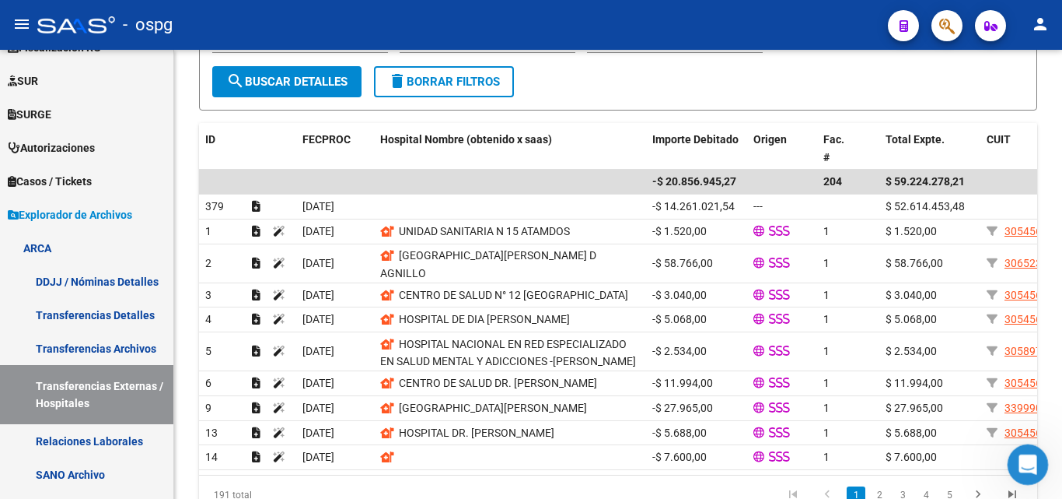
click at [1028, 454] on icon "Abrir Intercom Messenger" at bounding box center [1026, 463] width 26 height 26
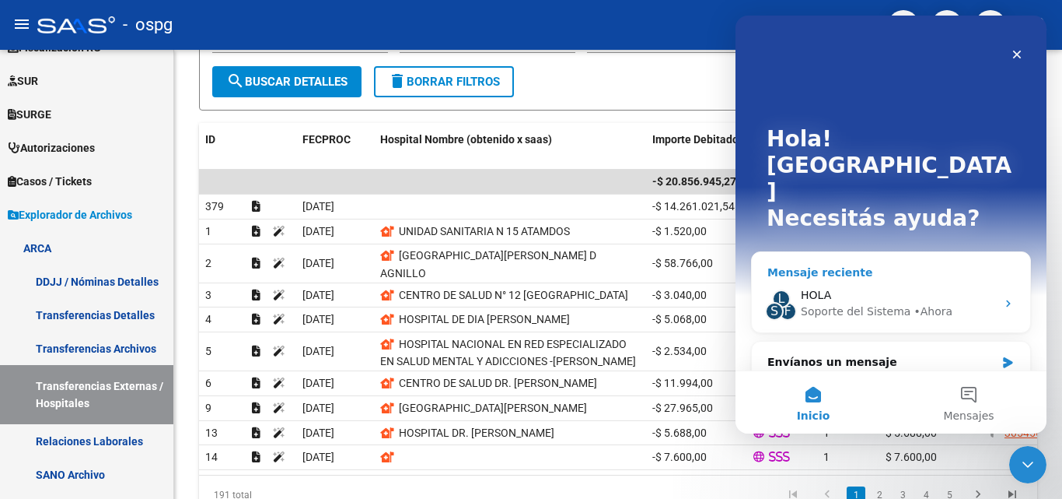
click at [889, 303] on div "Soporte del Sistema" at bounding box center [856, 311] width 110 height 16
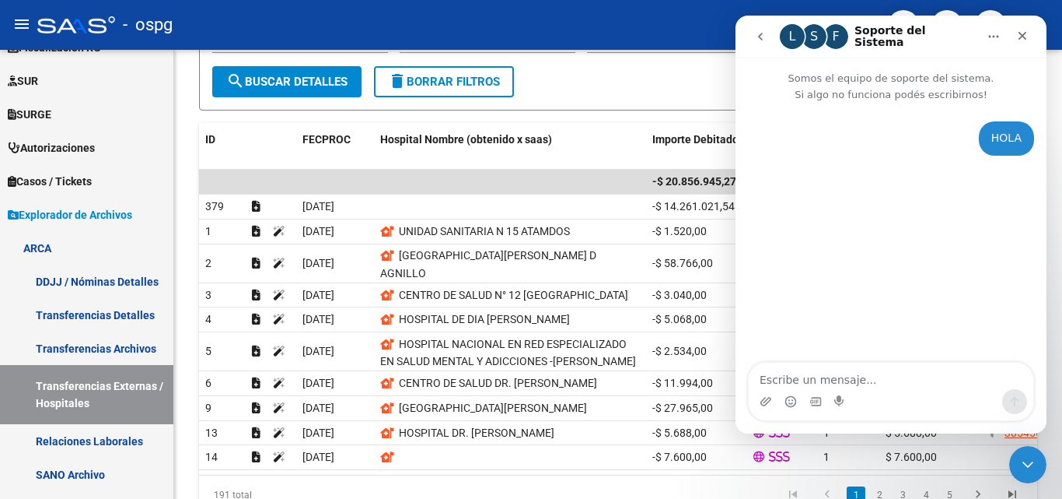
click at [751, 35] on button "go back" at bounding box center [761, 37] width 30 height 30
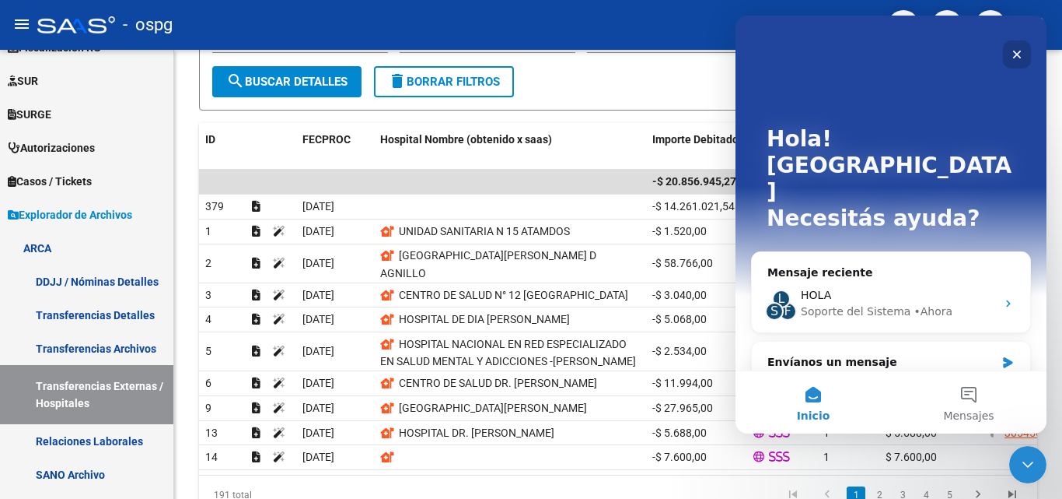
click at [1021, 57] on icon "Cerrar" at bounding box center [1017, 54] width 12 height 12
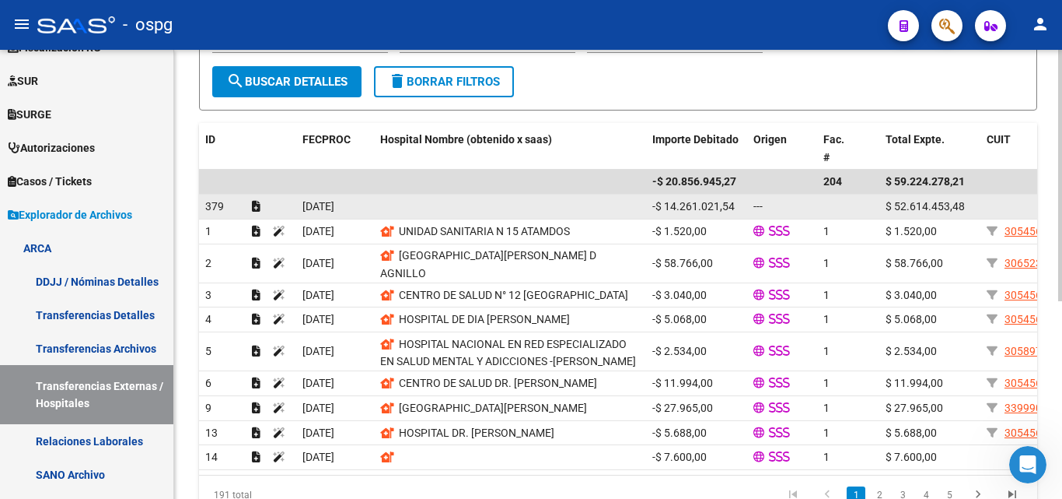
click at [775, 206] on div "---" at bounding box center [783, 207] width 58 height 18
click at [545, 199] on datatable-body-cell at bounding box center [510, 206] width 272 height 24
click at [550, 201] on datatable-body-cell at bounding box center [510, 206] width 272 height 24
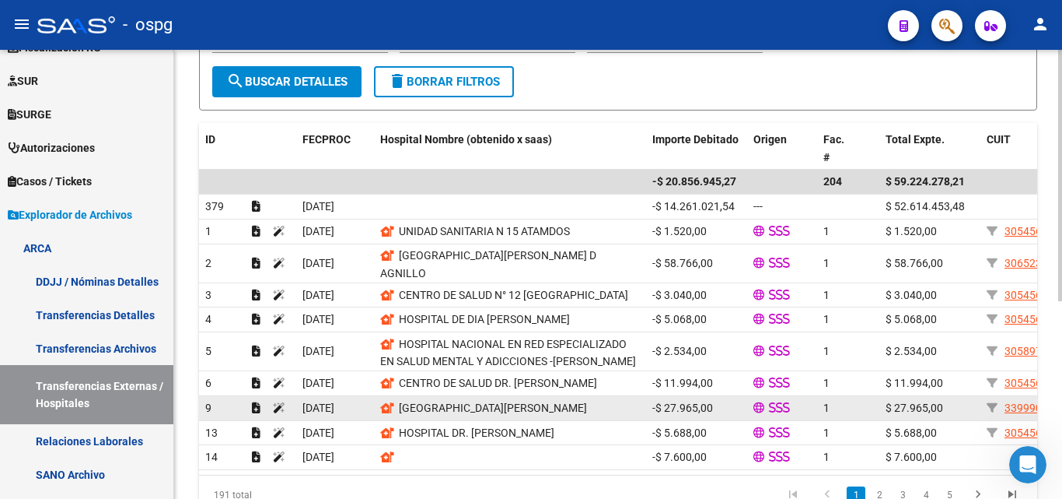
drag, startPoint x: 510, startPoint y: 344, endPoint x: 482, endPoint y: 402, distance: 64.7
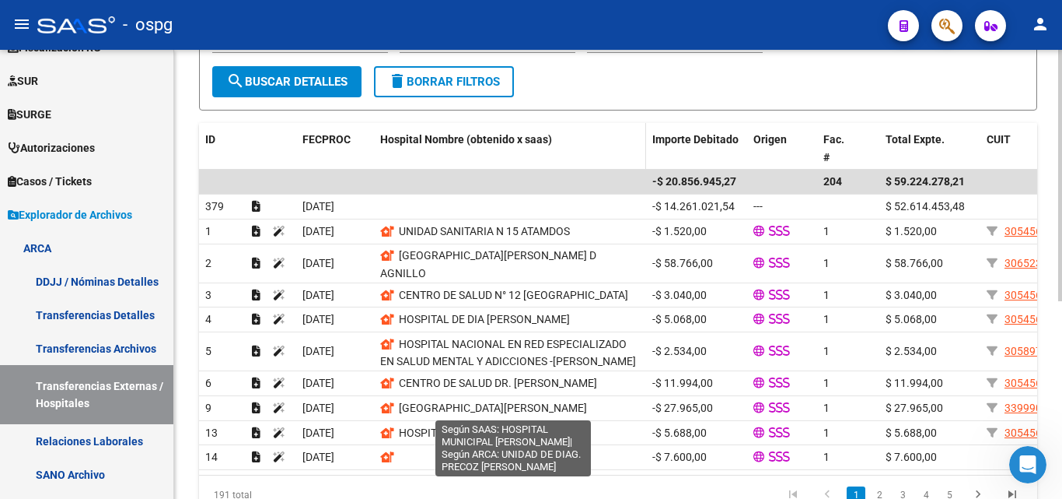
drag, startPoint x: 482, startPoint y: 402, endPoint x: 405, endPoint y: 167, distance: 247.2
click at [405, 167] on datatable-header-cell "Hospital Nombre (obtenido x saas)" at bounding box center [510, 157] width 272 height 68
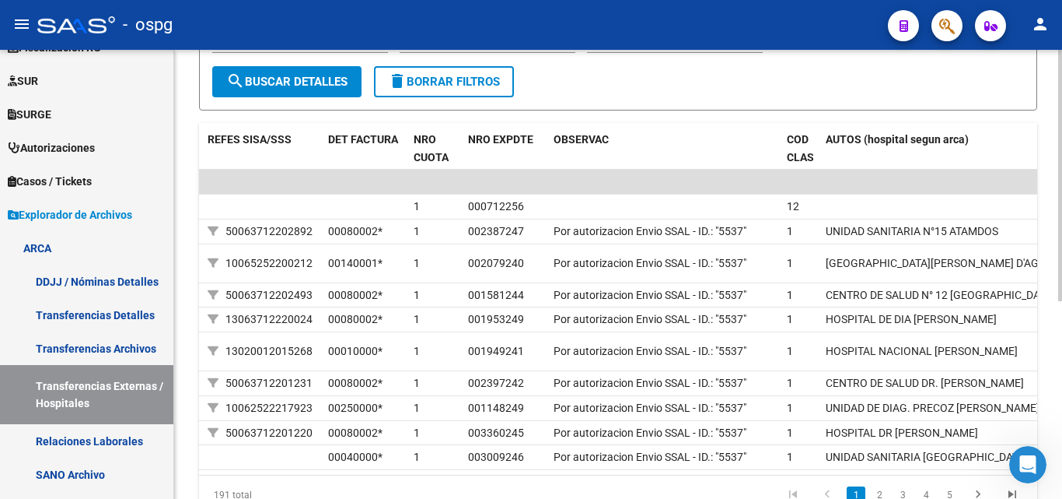
scroll to position [0, 888]
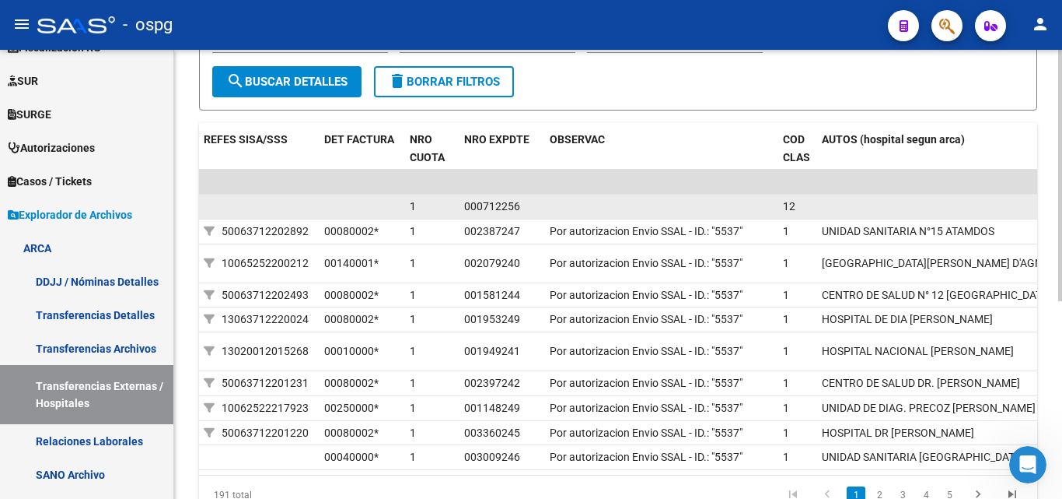
drag, startPoint x: 464, startPoint y: 209, endPoint x: 524, endPoint y: 208, distance: 59.9
click at [524, 208] on div "000712256" at bounding box center [500, 207] width 73 height 18
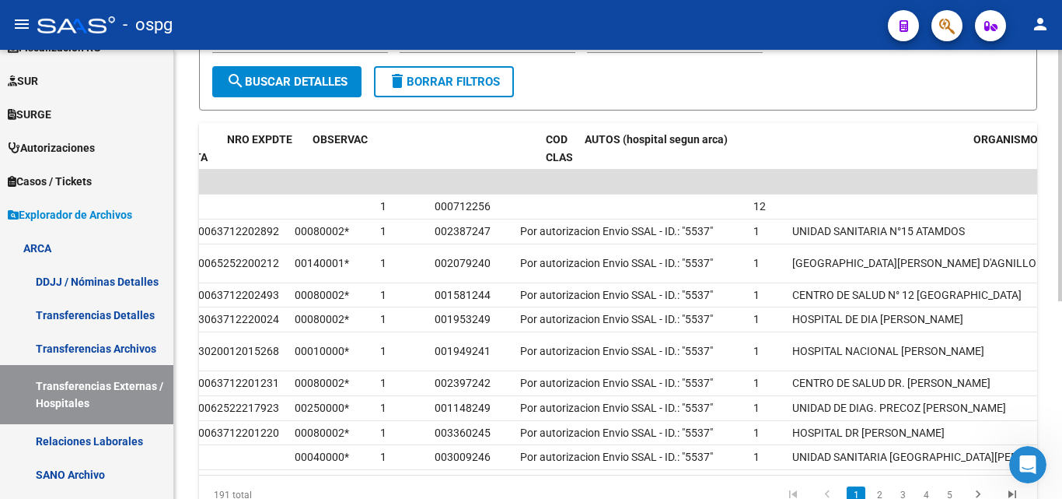
scroll to position [0, 1125]
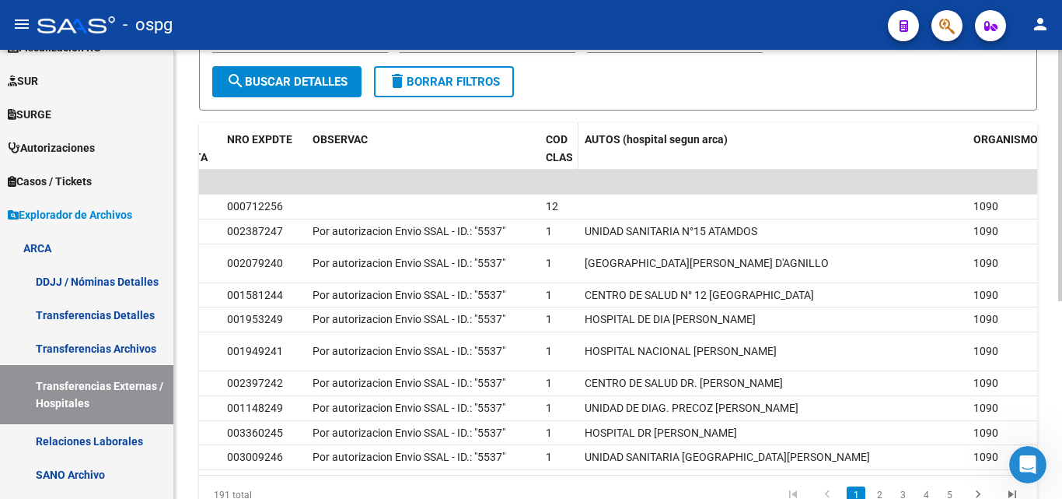
click at [555, 140] on span "COD CLAS" at bounding box center [559, 148] width 27 height 30
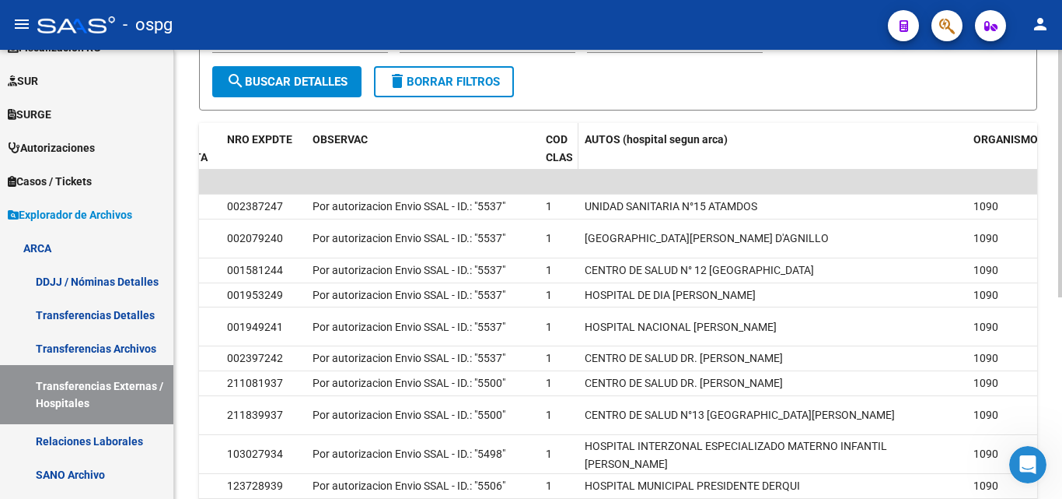
click at [555, 140] on span "COD CLAS" at bounding box center [559, 148] width 27 height 30
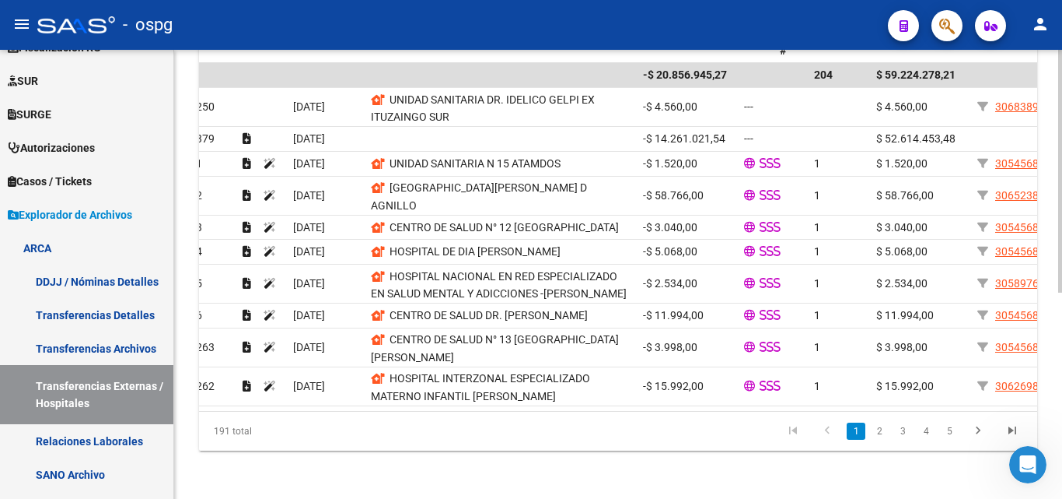
scroll to position [0, 0]
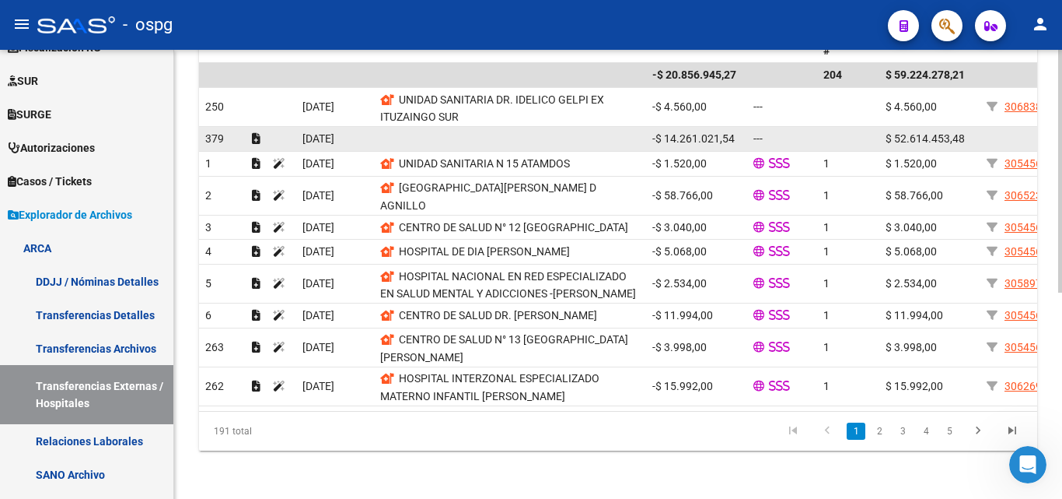
click at [212, 136] on span "379" at bounding box center [214, 138] width 19 height 12
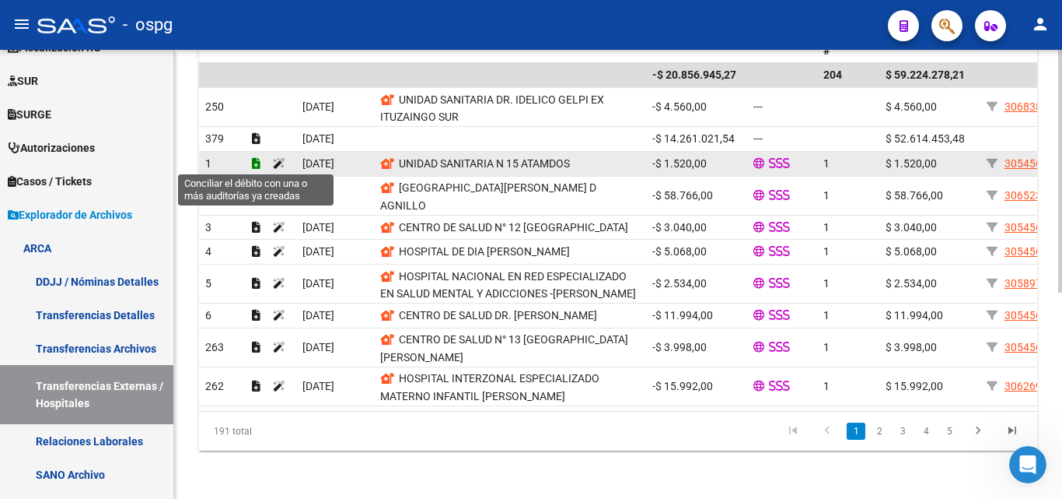
click at [256, 161] on icon at bounding box center [256, 163] width 9 height 11
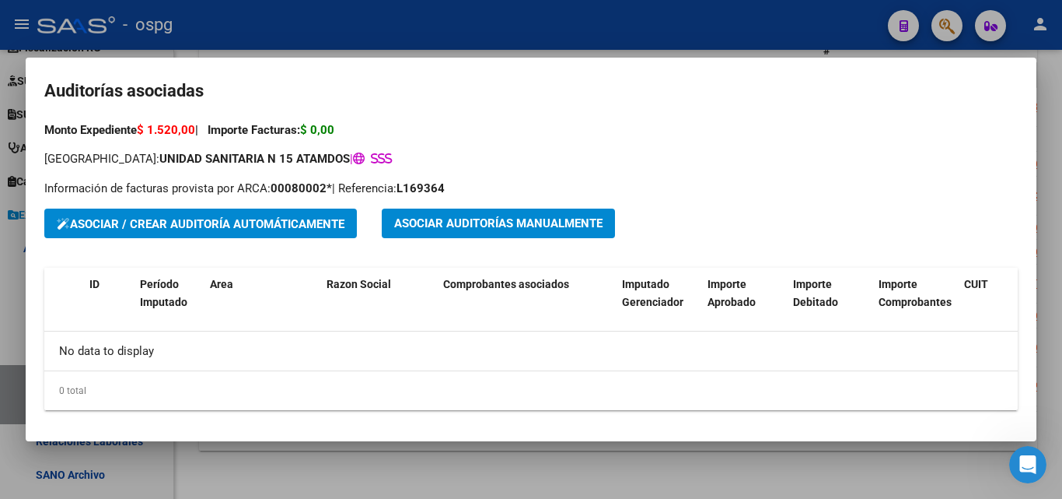
click at [0, 185] on div at bounding box center [531, 249] width 1062 height 499
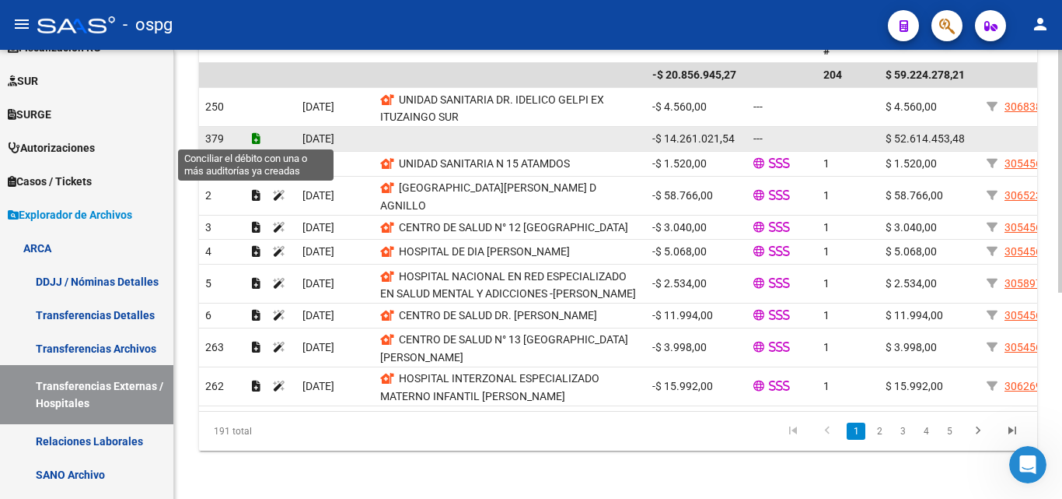
click at [253, 137] on icon at bounding box center [256, 138] width 9 height 11
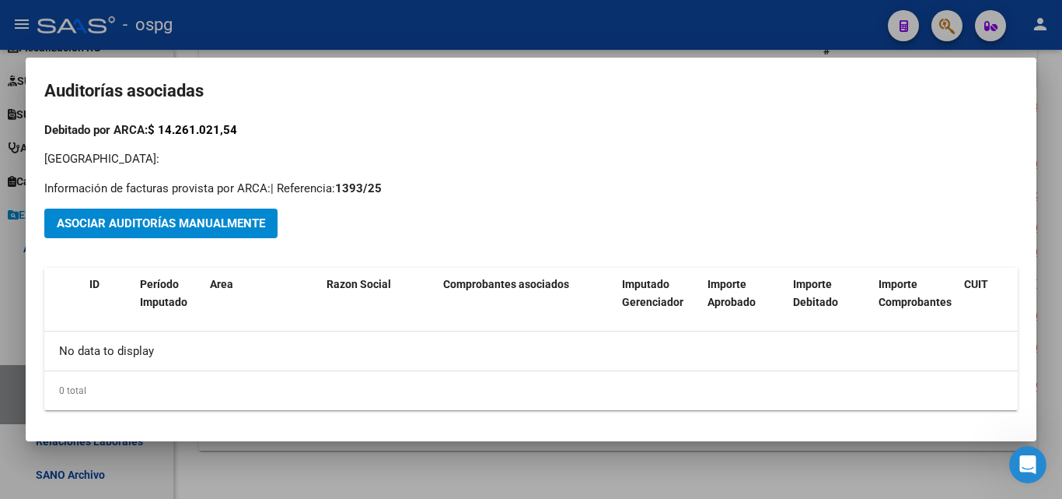
click at [0, 63] on div at bounding box center [531, 249] width 1062 height 499
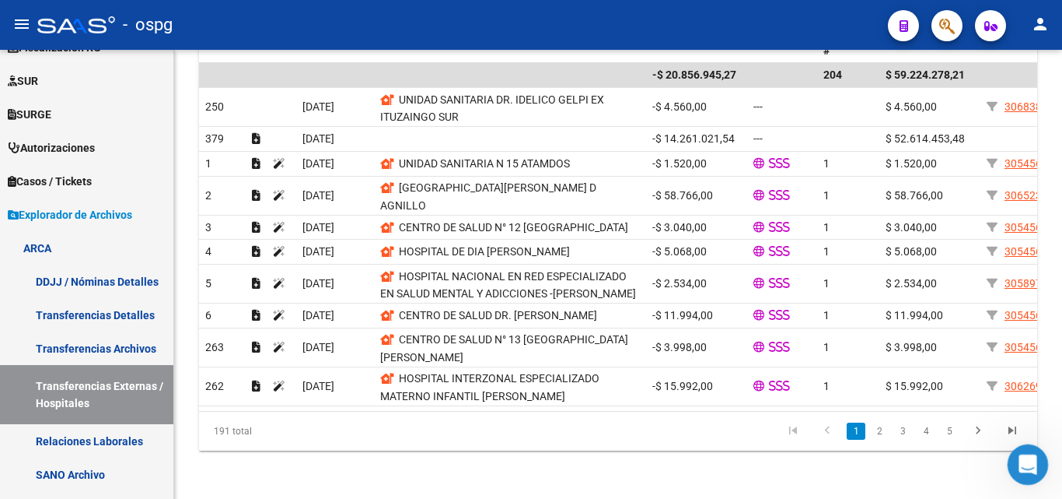
click at [1034, 463] on icon "Abrir Intercom Messenger" at bounding box center [1026, 463] width 26 height 26
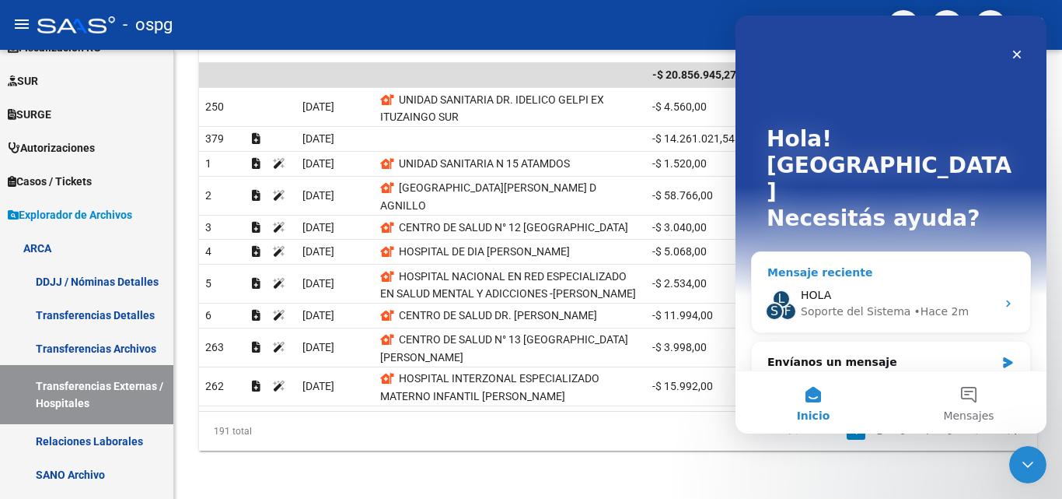
click at [961, 275] on div "L S F HOLA Soporte del Sistema • Hace 2m" at bounding box center [891, 304] width 278 height 58
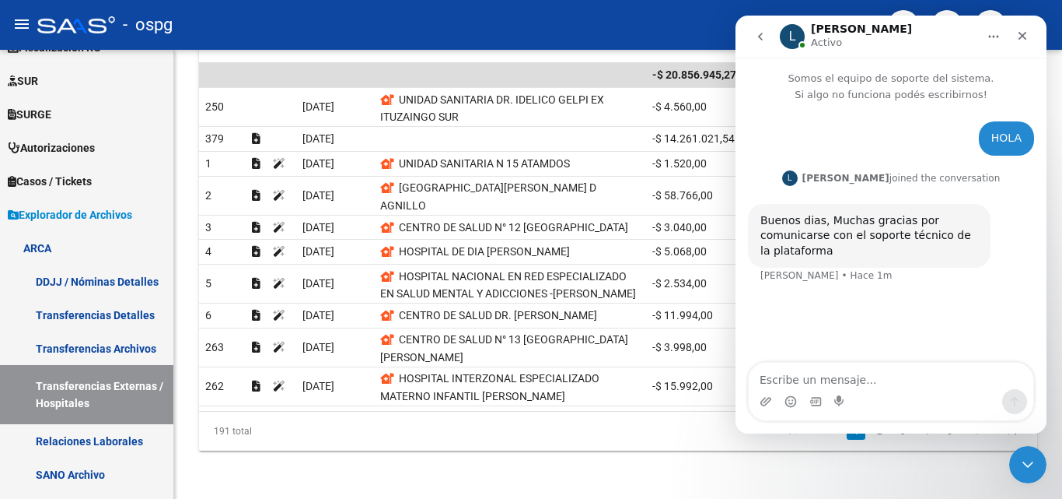
click at [848, 378] on textarea "Escribe un mensaje..." at bounding box center [891, 375] width 285 height 26
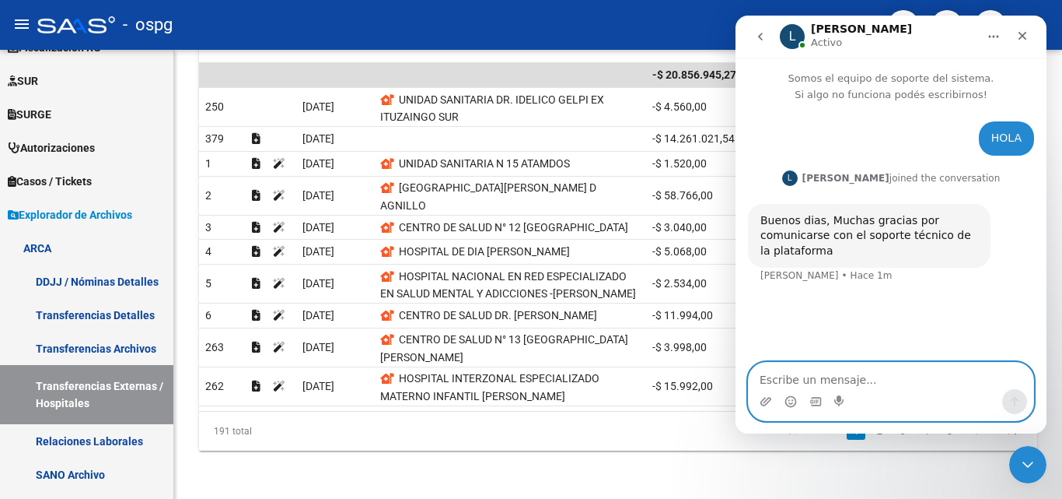
click at [860, 376] on textarea "Escribe un mensaje..." at bounding box center [891, 375] width 285 height 26
type textarea "Gracias por la respuesta"
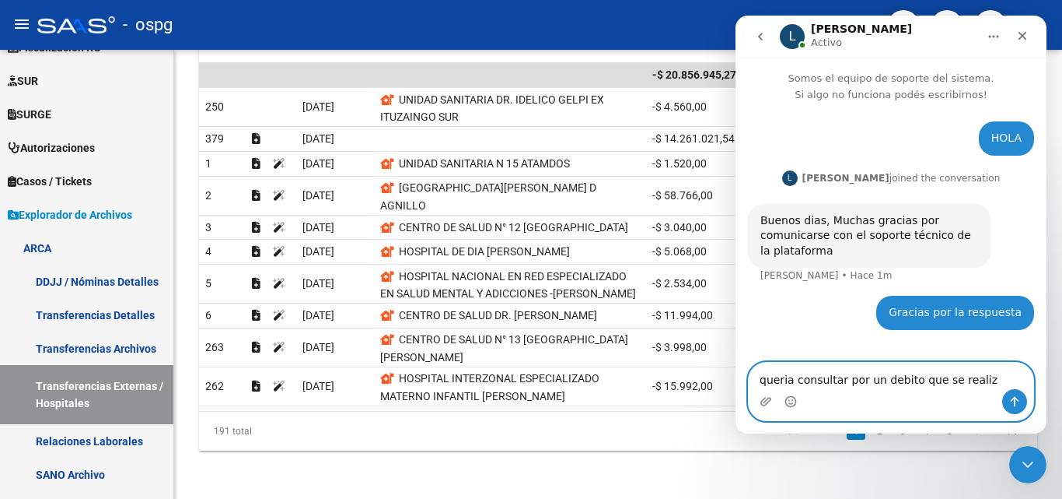
type textarea "queria consultar por un debito que se realizo"
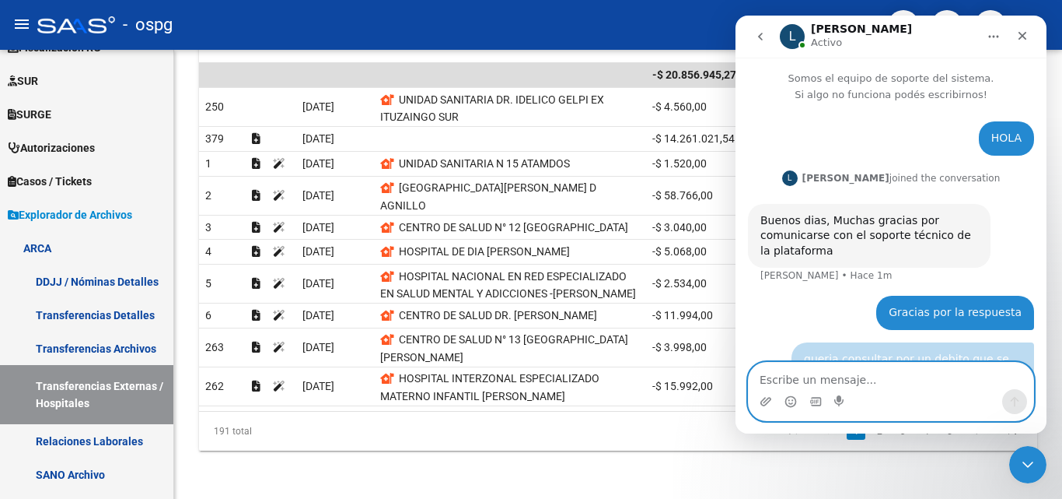
scroll to position [20, 0]
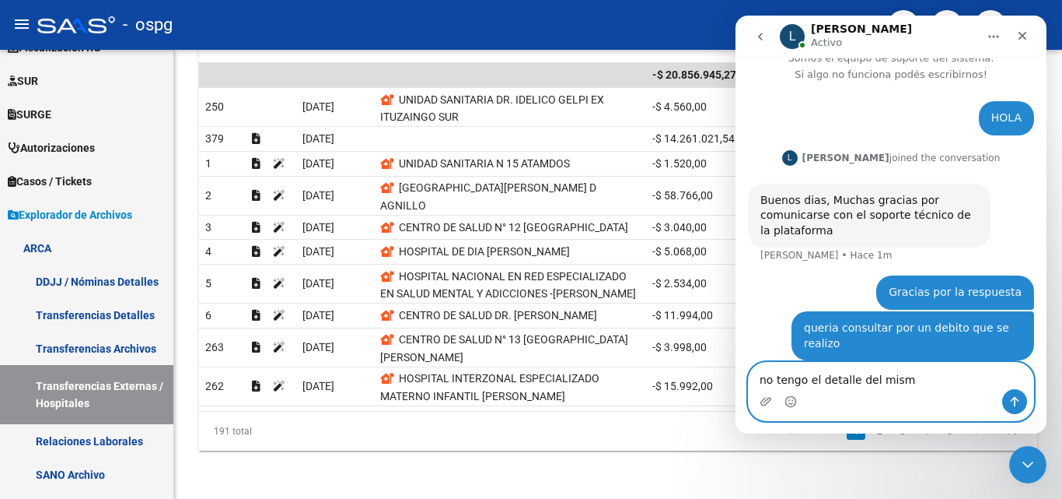
type textarea "no tengo el detalle del mismo"
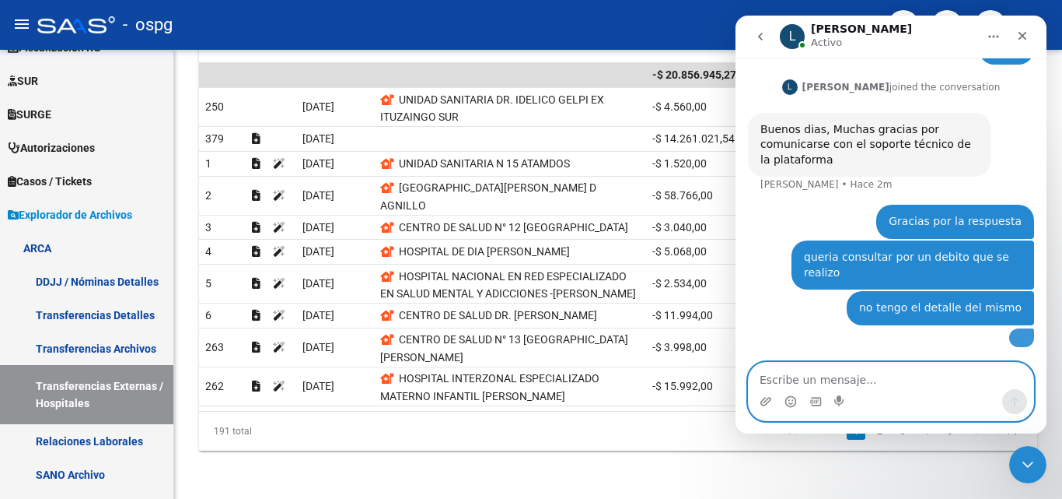
scroll to position [169, 0]
click at [1022, 336] on img "user dice…" at bounding box center [1022, 336] width 0 height 0
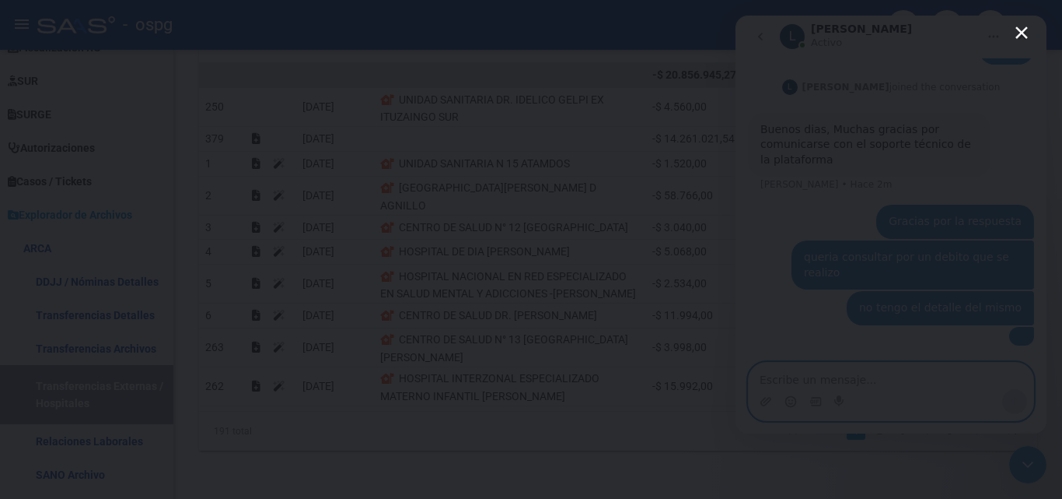
scroll to position [0, 0]
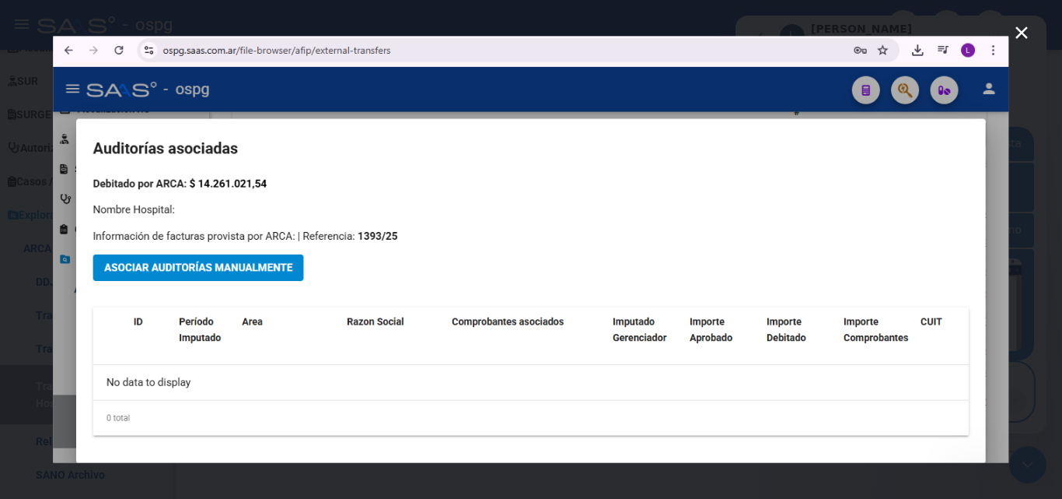
click at [0, 92] on div "Intercom Messenger" at bounding box center [531, 249] width 1062 height 499
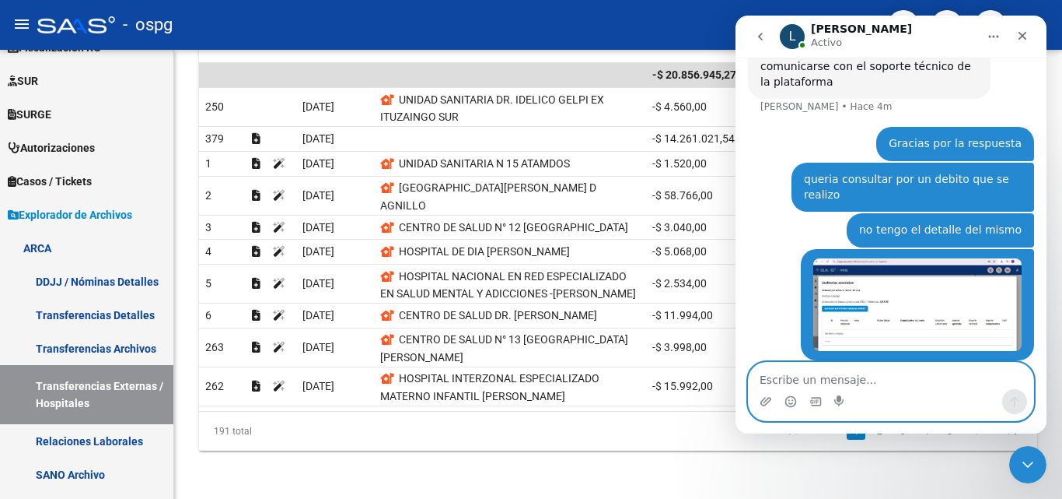
click at [786, 268] on div "Samanta • Hace 2m" at bounding box center [891, 314] width 286 height 131
click at [289, 467] on div "Transferencias Externas Instructivo - Transferencias Externas Diseño Ir al impo…" at bounding box center [618, 84] width 888 height 831
click at [761, 30] on icon "go back" at bounding box center [760, 36] width 12 height 12
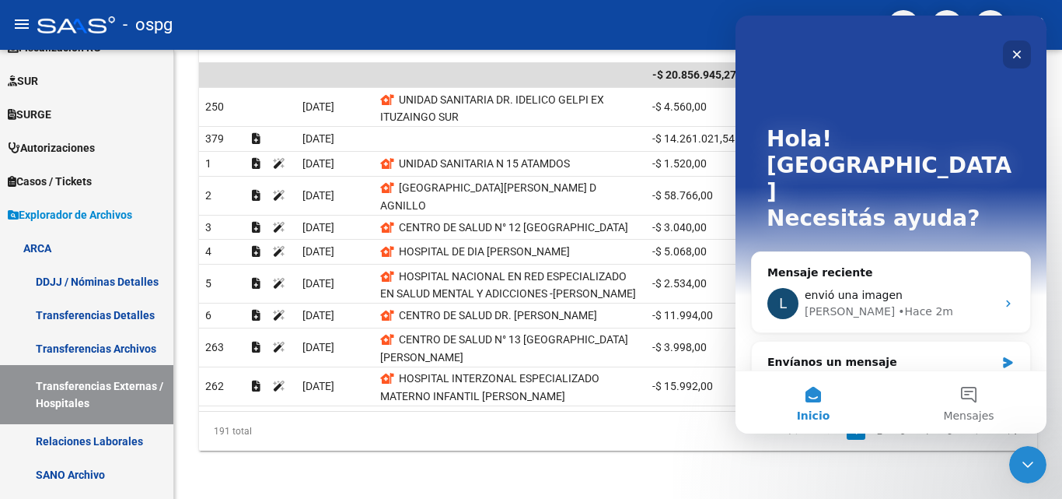
click at [1025, 52] on div "Cerrar" at bounding box center [1017, 54] width 28 height 28
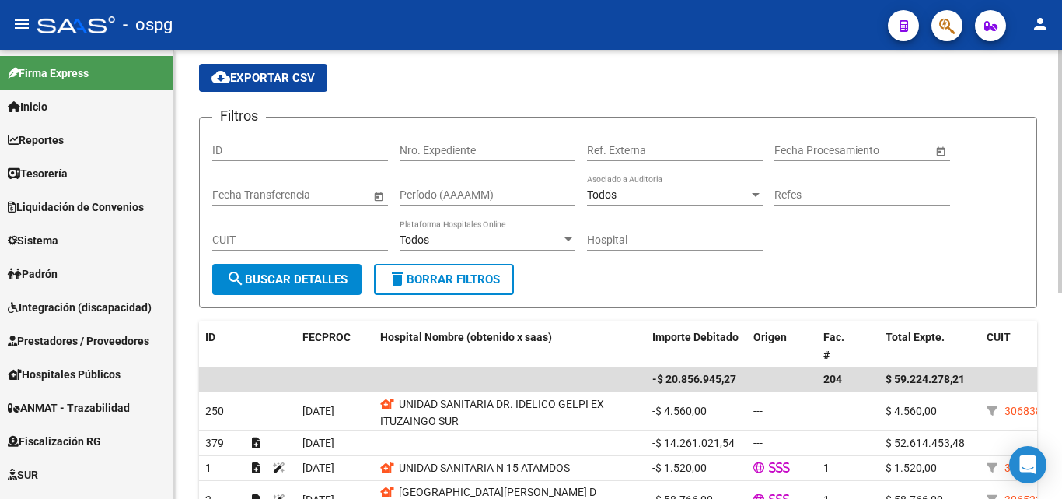
scroll to position [78, 0]
click at [656, 191] on div "Todos" at bounding box center [668, 193] width 162 height 13
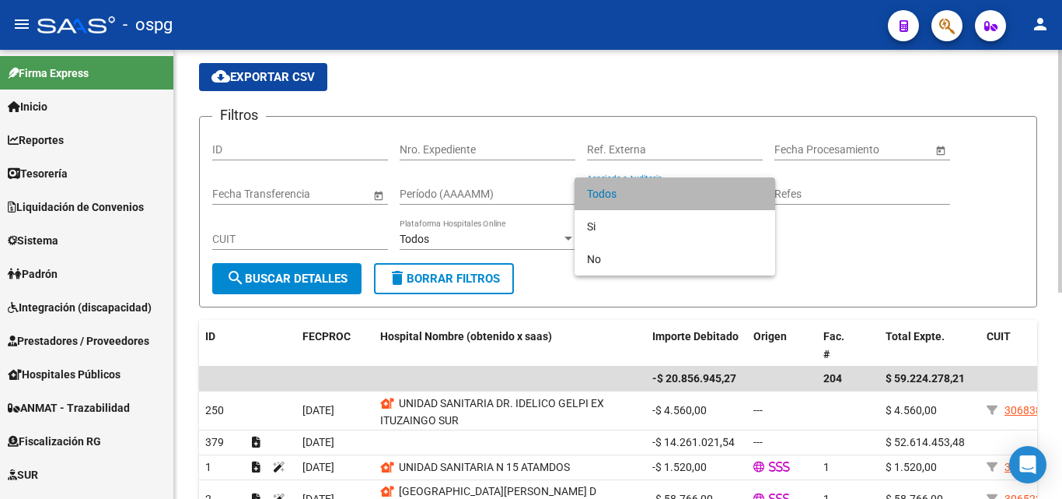
click at [656, 191] on span "Todos" at bounding box center [675, 193] width 176 height 33
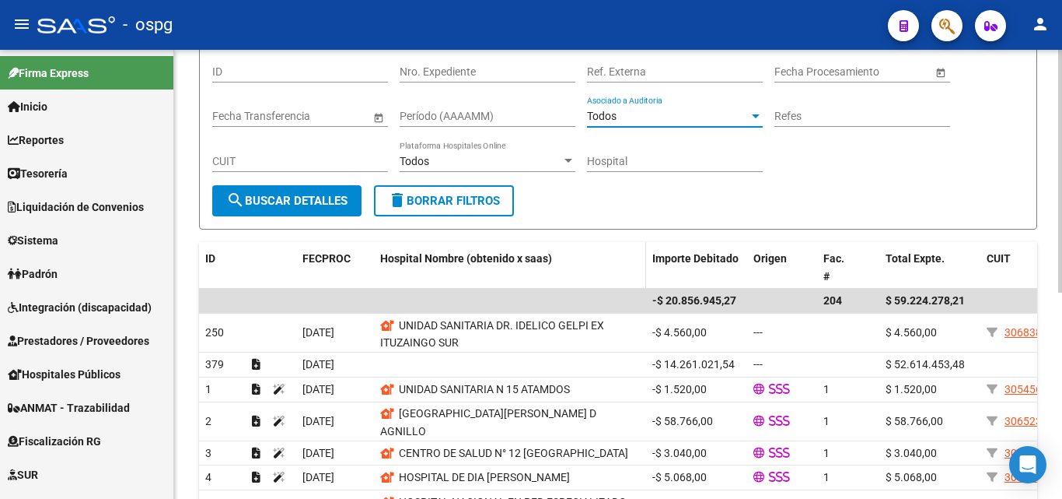
scroll to position [2, 0]
click at [72, 358] on link "Hospitales Públicos" at bounding box center [86, 373] width 173 height 33
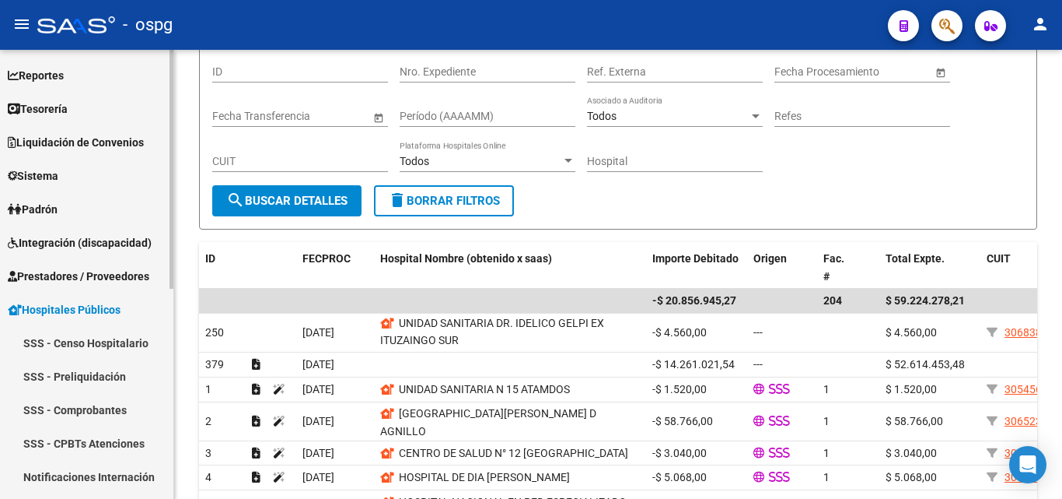
scroll to position [156, 0]
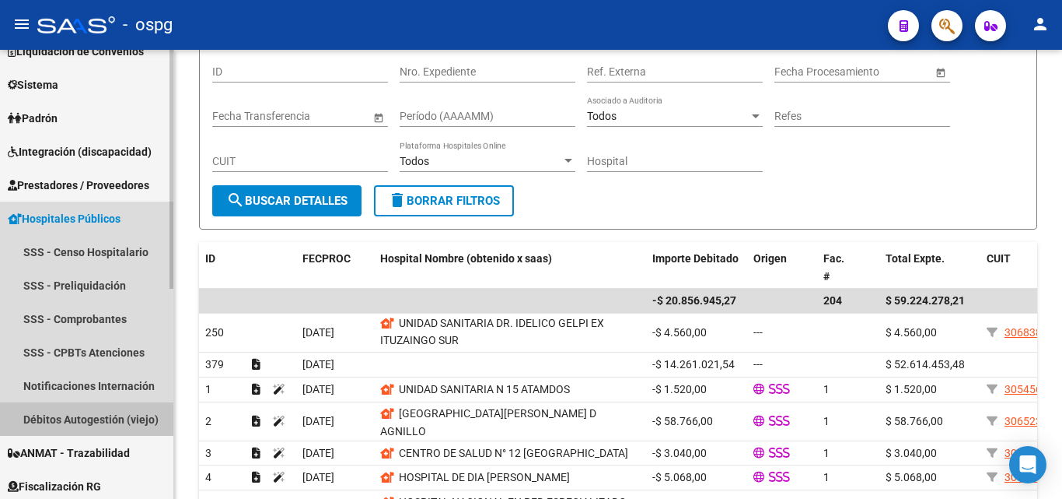
click at [73, 410] on link "Débitos Autogestión (viejo)" at bounding box center [86, 418] width 173 height 33
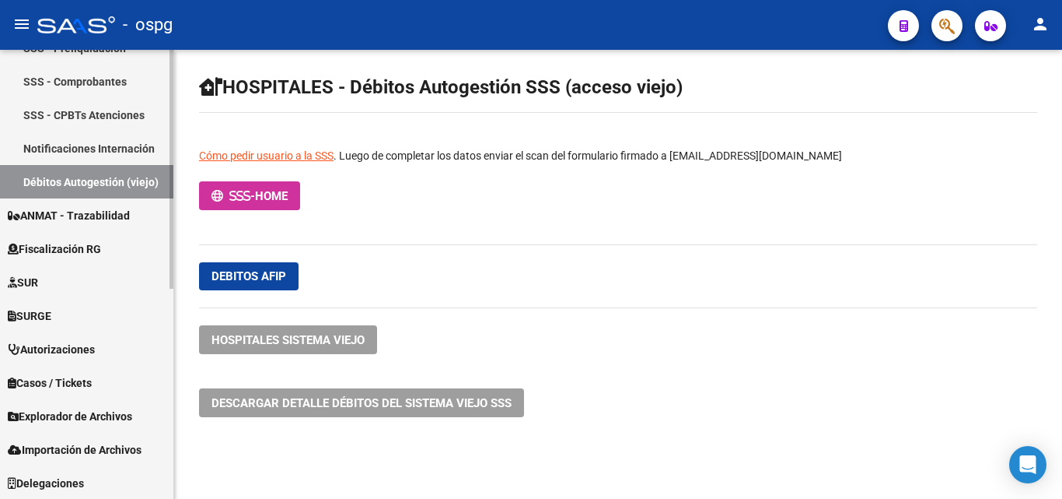
scroll to position [394, 0]
click at [279, 153] on link "Cómo pedir usuario a la SSS" at bounding box center [266, 155] width 135 height 12
click at [305, 401] on span "Descargar detalle débitos del sistema VIEJO SSS" at bounding box center [362, 403] width 300 height 14
click at [1034, 467] on icon "Open Intercom Messenger" at bounding box center [1028, 464] width 18 height 20
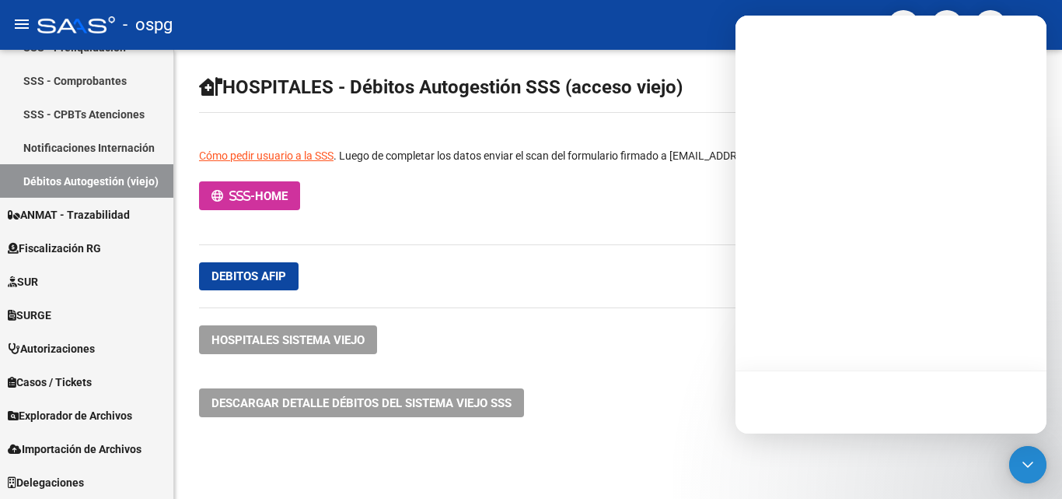
scroll to position [0, 0]
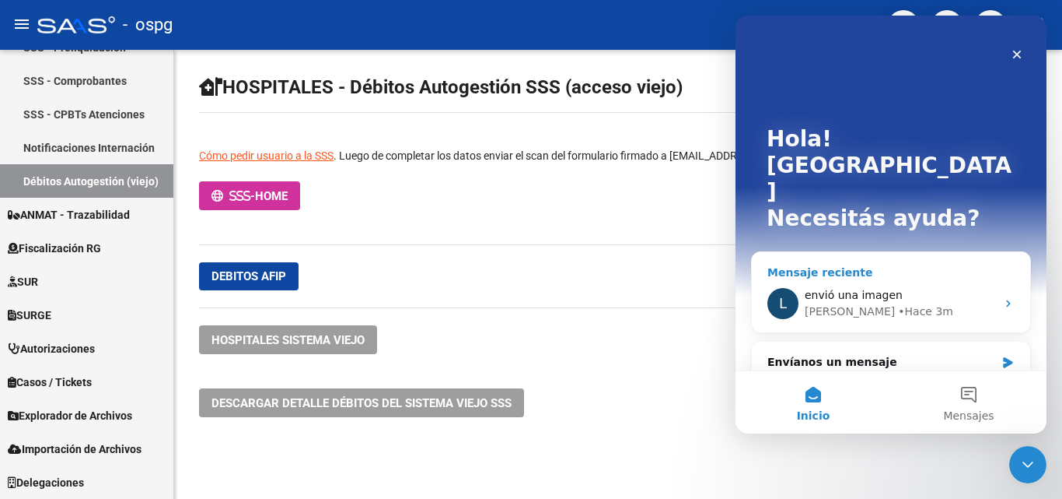
click at [899, 264] on div "Mensaje reciente" at bounding box center [891, 272] width 247 height 16
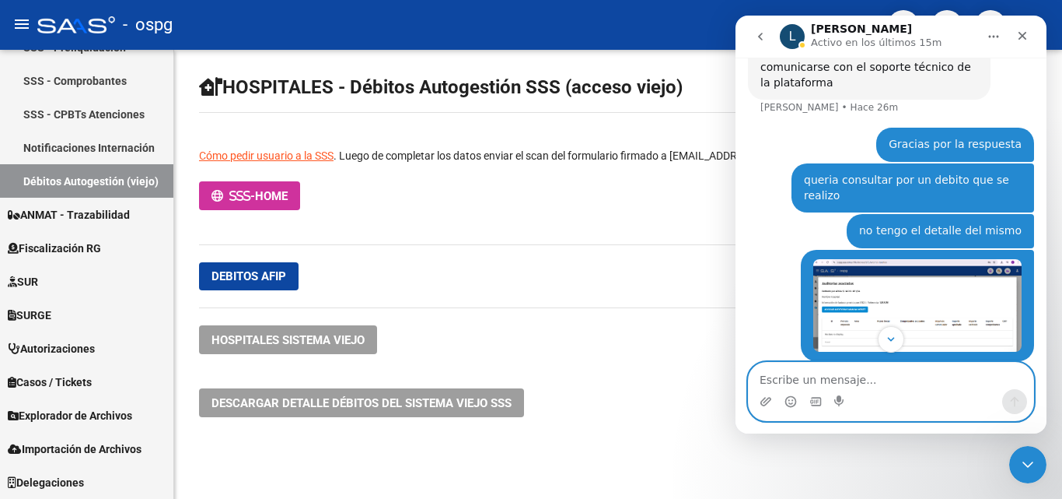
scroll to position [169, 0]
click at [807, 369] on textarea "Escribe un mensaje..." at bounding box center [891, 375] width 285 height 26
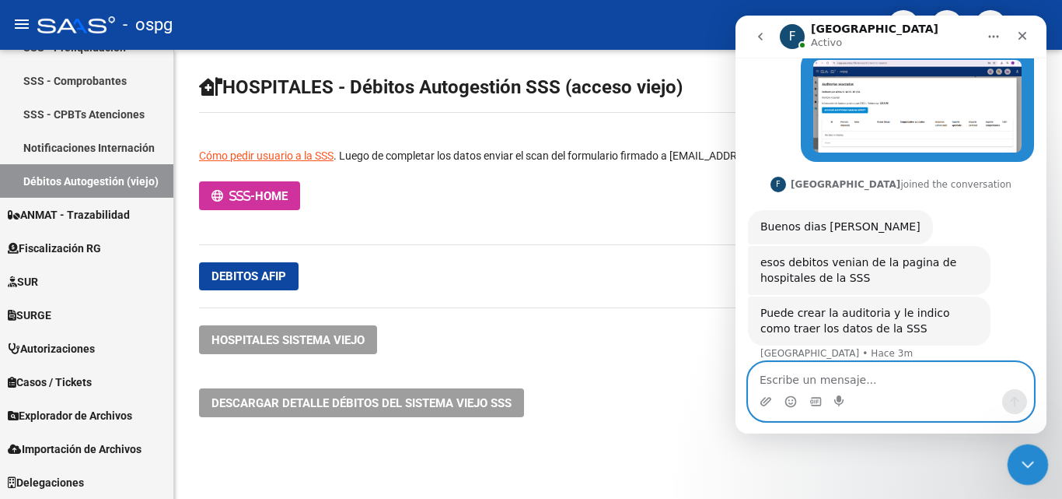
scroll to position [352, 0]
click at [859, 376] on textarea "Escribe un mensaje..." at bounding box center [891, 375] width 285 height 26
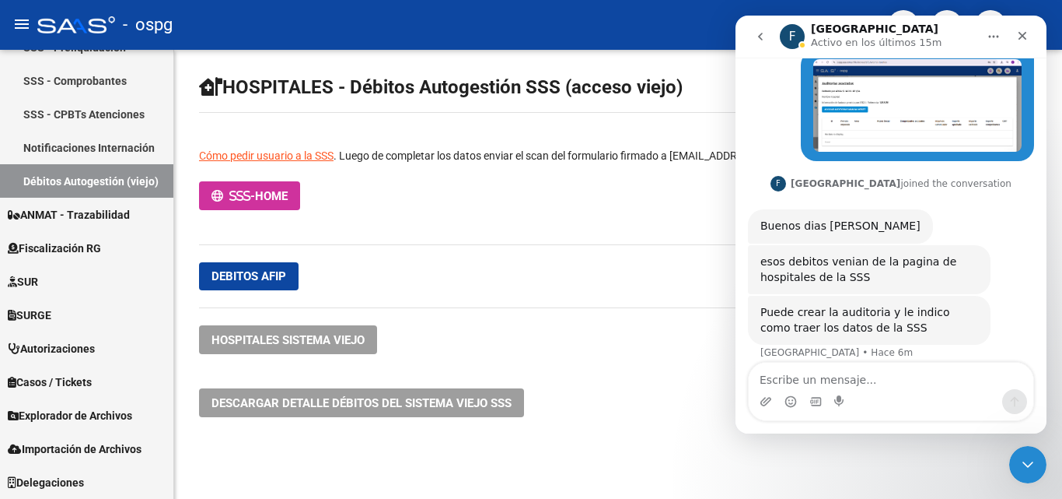
click at [888, 254] on div "esos debitos venian de la pagina de hospitales de la SSS" at bounding box center [870, 269] width 218 height 30
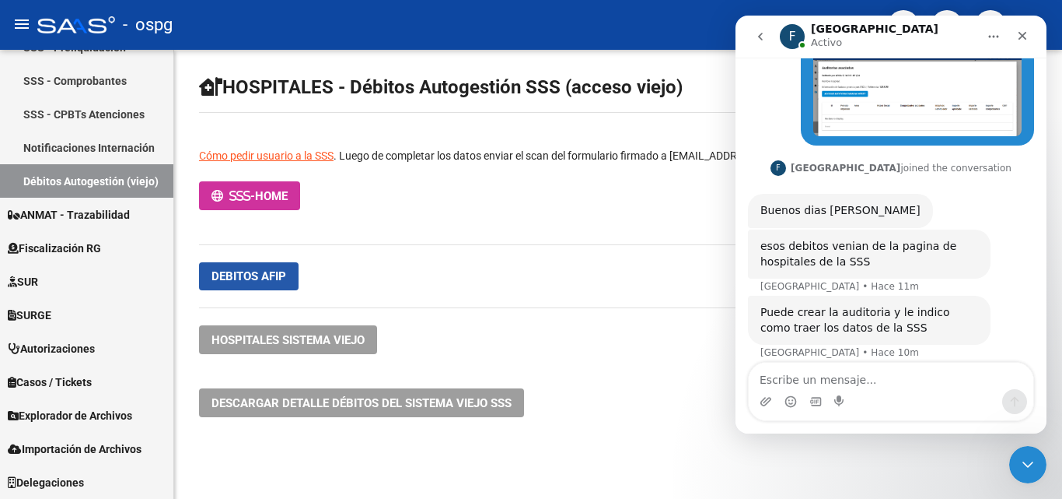
click at [281, 280] on span "Debitos afip" at bounding box center [249, 276] width 75 height 14
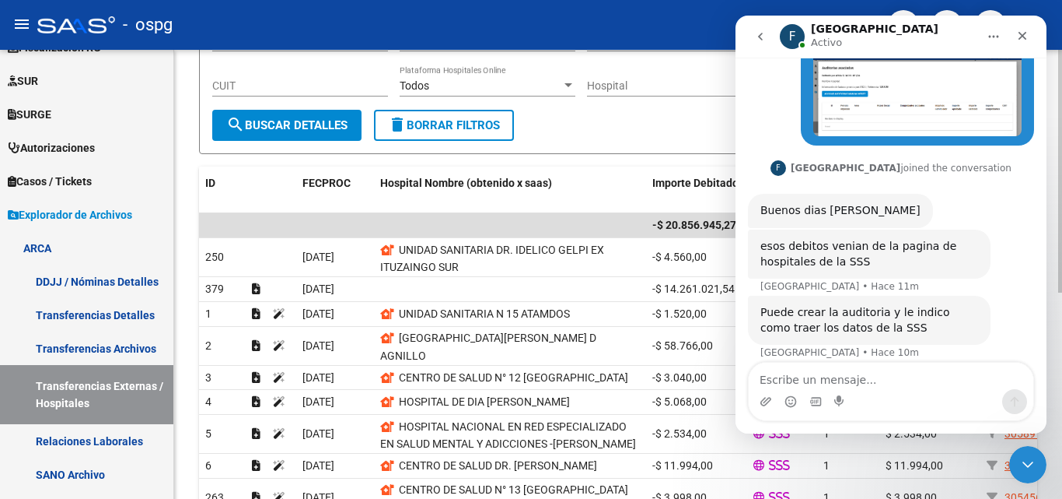
scroll to position [233, 0]
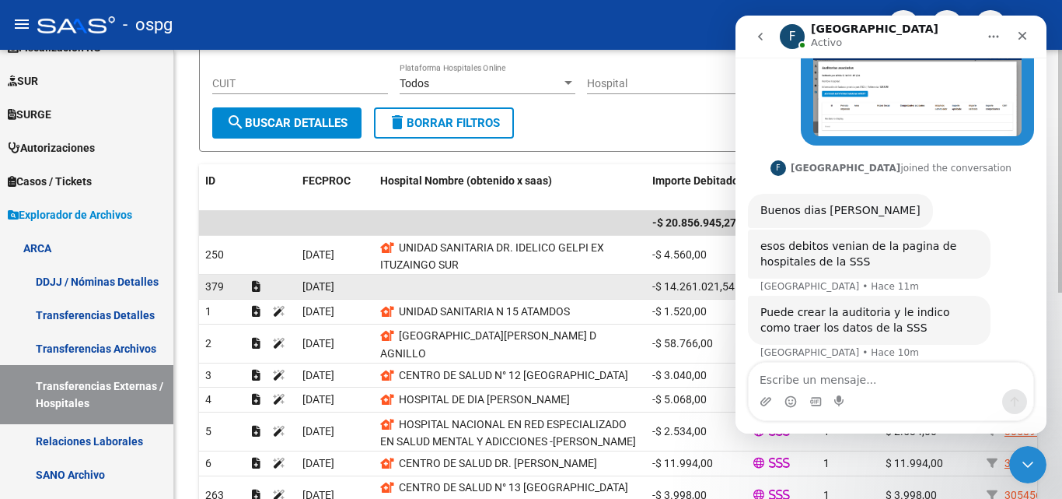
click at [476, 286] on datatable-body-cell at bounding box center [510, 287] width 272 height 24
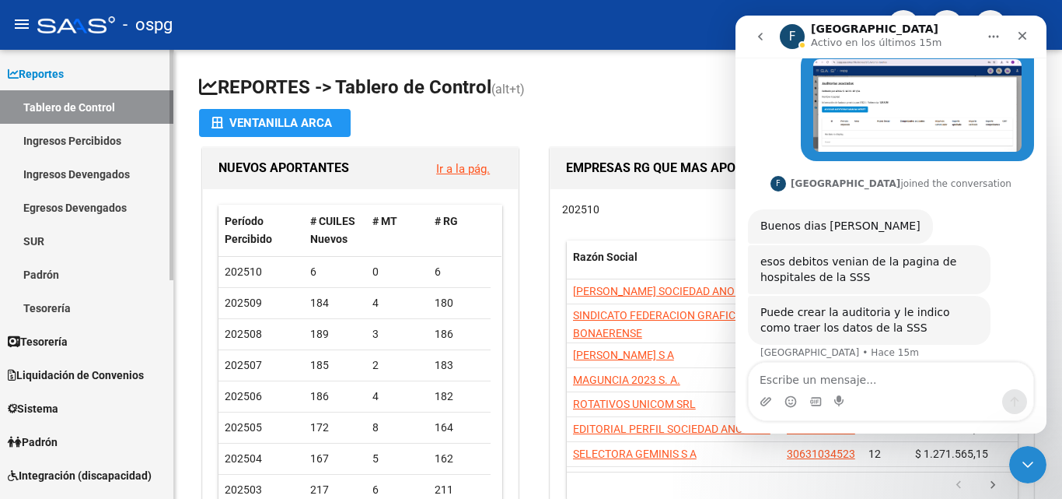
scroll to position [156, 0]
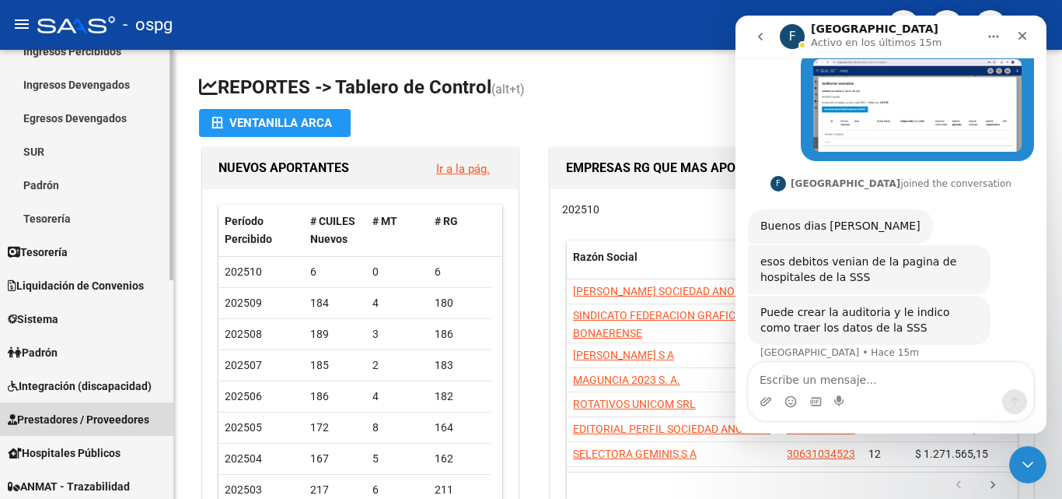
click at [65, 415] on span "Prestadores / Proveedores" at bounding box center [79, 419] width 142 height 17
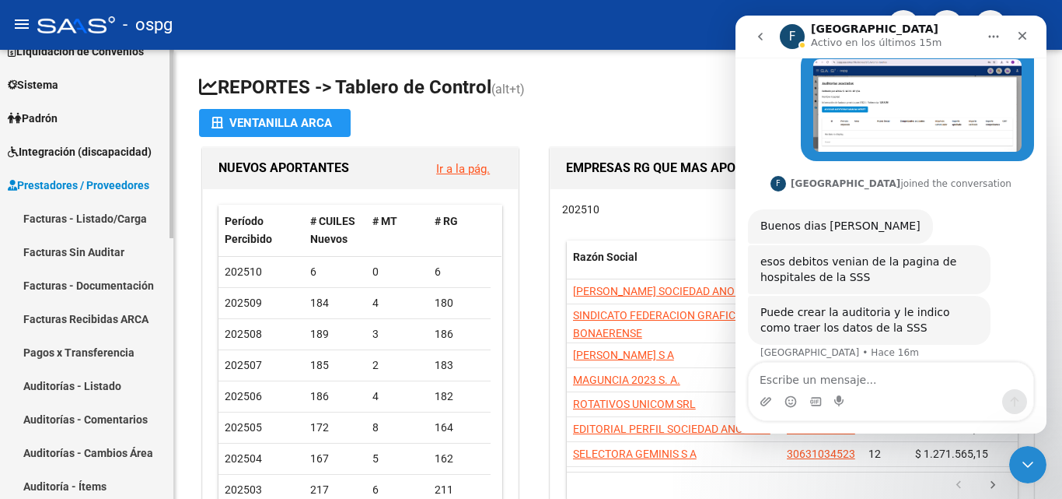
scroll to position [282, 0]
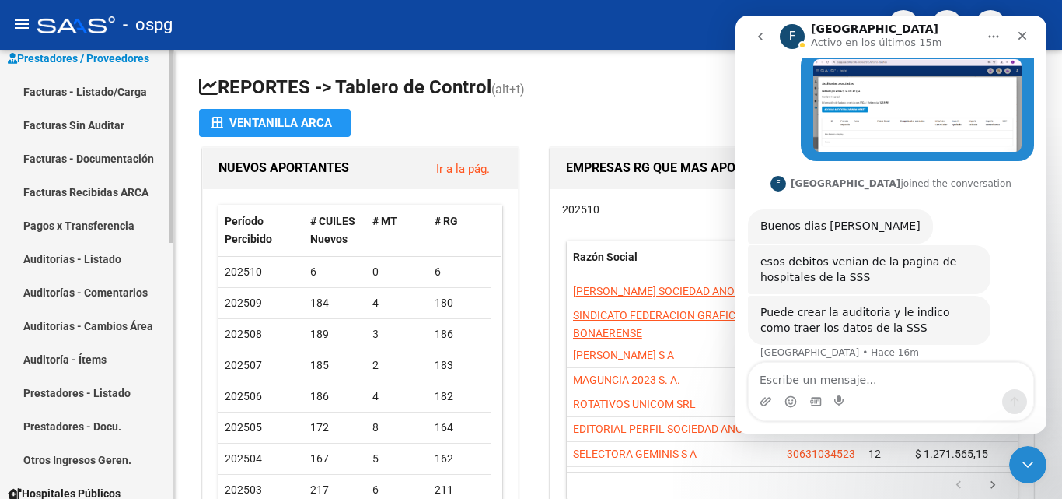
click at [79, 254] on link "Auditorías - Listado" at bounding box center [86, 258] width 173 height 33
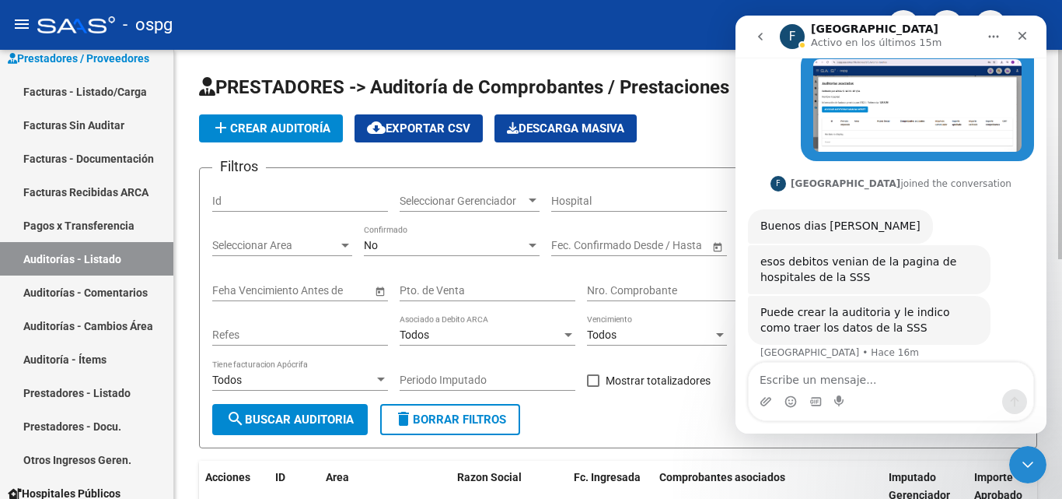
click at [399, 250] on div "No" at bounding box center [445, 245] width 162 height 13
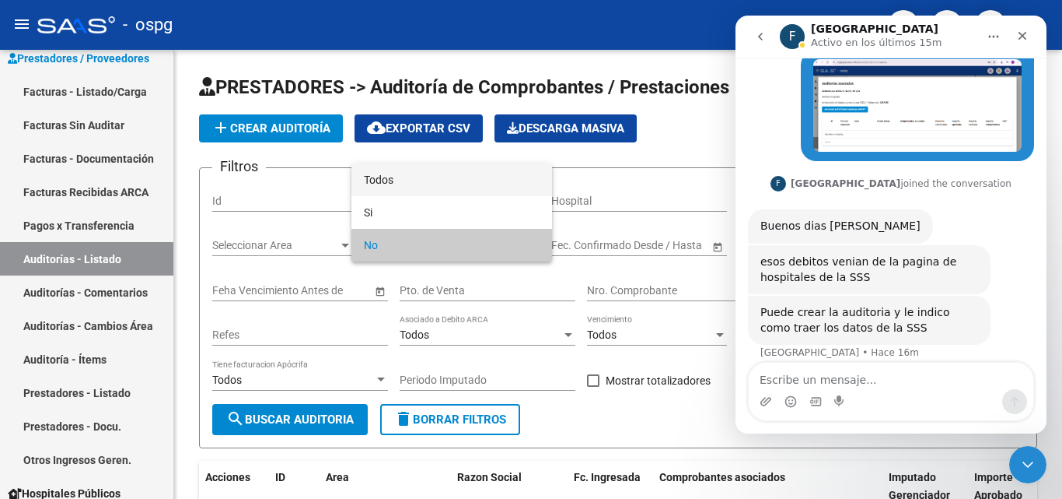
click at [396, 186] on span "Todos" at bounding box center [452, 179] width 176 height 33
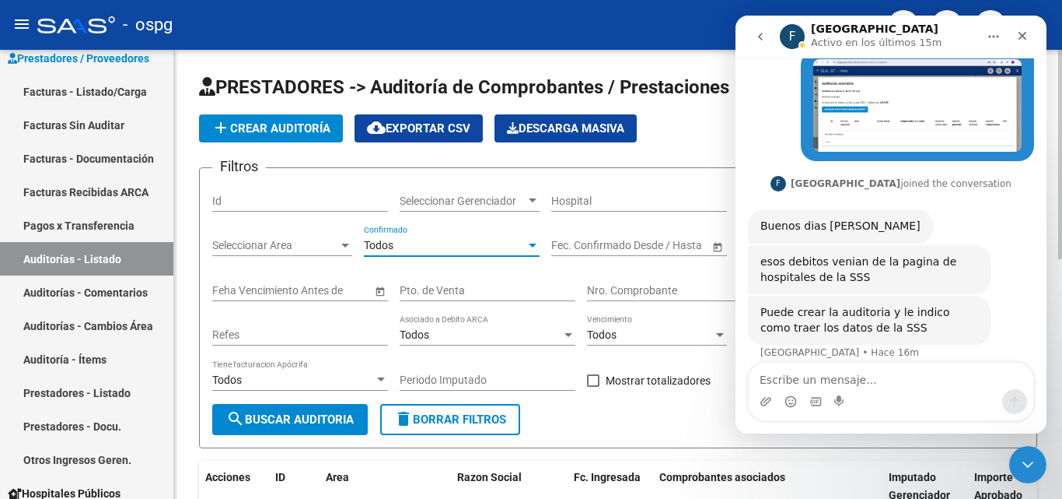
click at [635, 289] on input "Nro. Comprobante" at bounding box center [675, 290] width 176 height 13
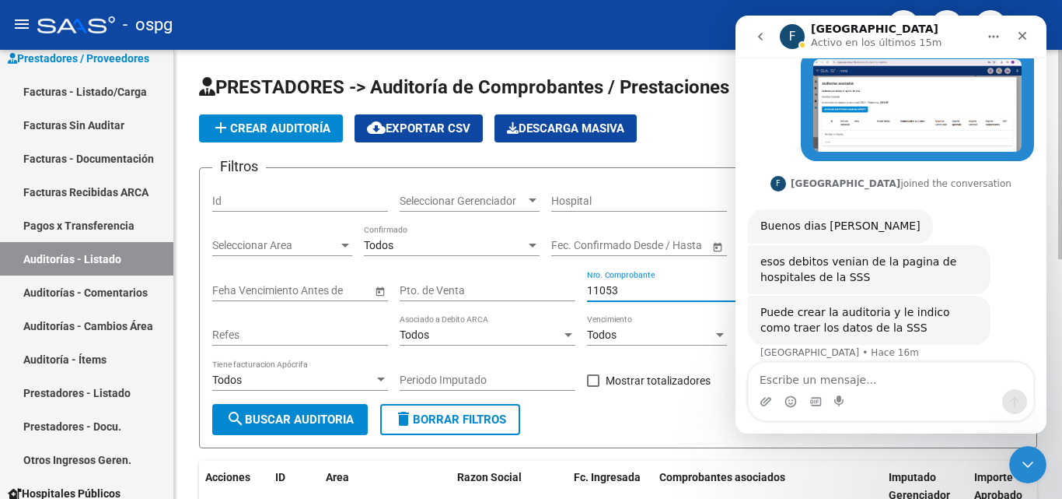
click at [314, 429] on button "search Buscar Auditoria" at bounding box center [290, 419] width 156 height 31
drag, startPoint x: 646, startPoint y: 281, endPoint x: 612, endPoint y: 297, distance: 37.2
click at [612, 299] on div "11053 Nro. Comprobante" at bounding box center [675, 285] width 176 height 31
drag, startPoint x: 621, startPoint y: 292, endPoint x: 580, endPoint y: 288, distance: 41.5
click at [585, 288] on div "Filtros Id Seleccionar Gerenciador Seleccionar Gerenciador Hospital CUIT/Nombre…" at bounding box center [618, 291] width 812 height 223
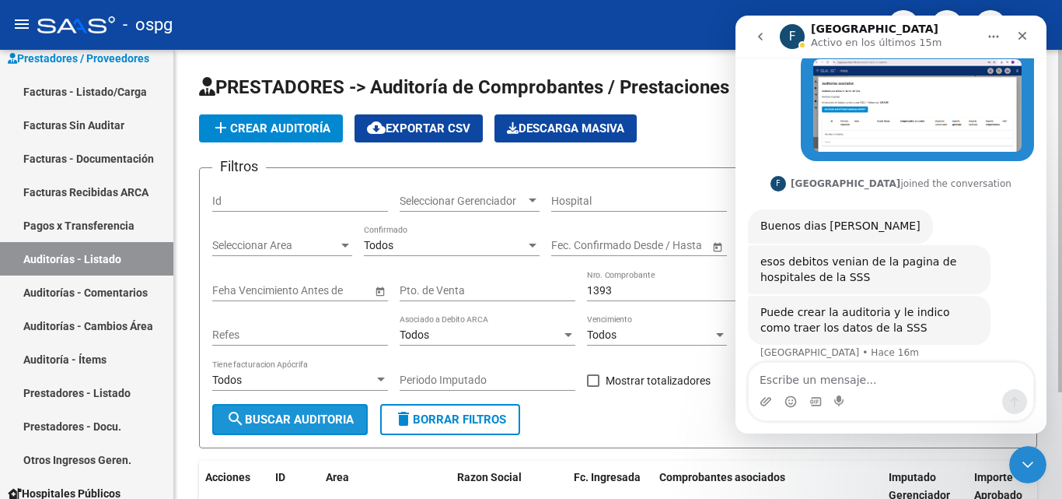
click at [296, 409] on button "search Buscar Auditoria" at bounding box center [290, 419] width 156 height 31
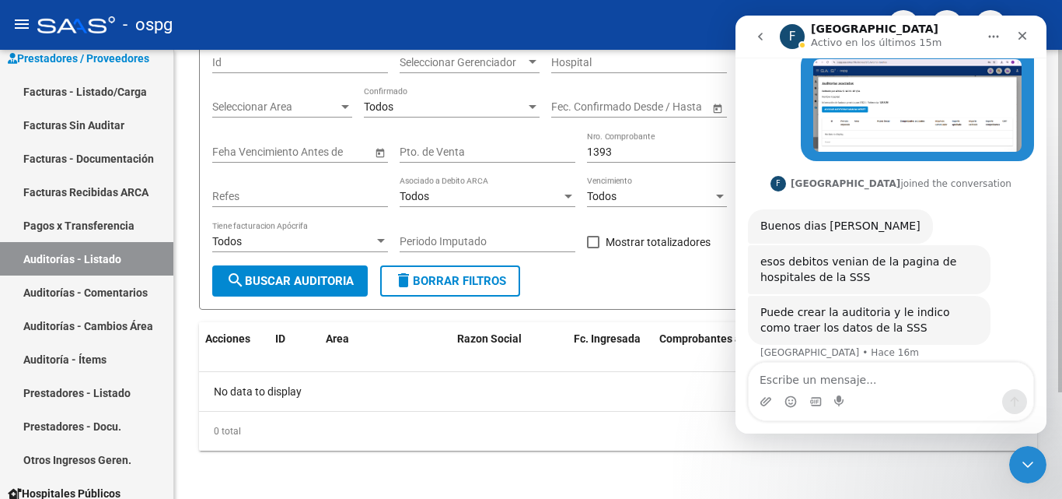
scroll to position [140, 0]
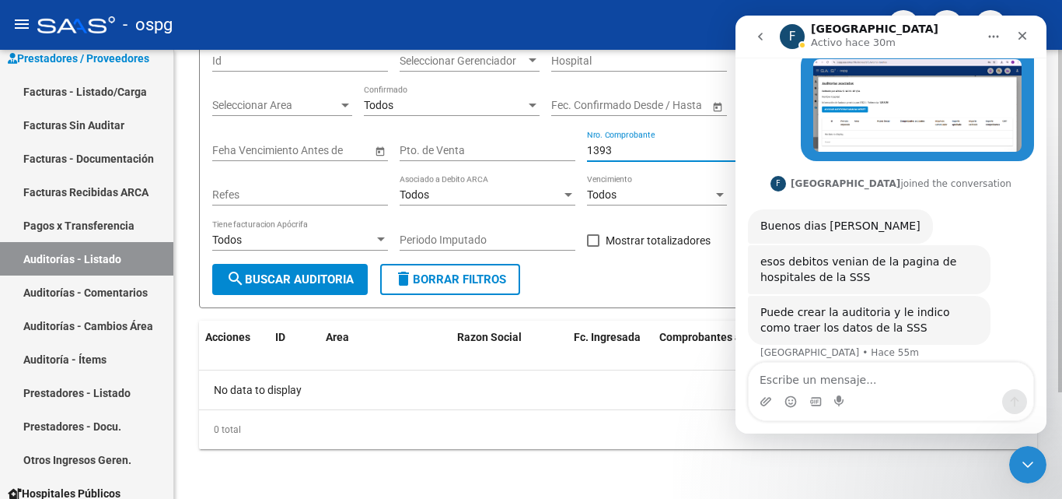
drag, startPoint x: 632, startPoint y: 145, endPoint x: 595, endPoint y: 149, distance: 37.5
click at [574, 150] on div "Filtros Id Seleccionar Gerenciador Seleccionar Gerenciador Hospital CUIT/Nombre…" at bounding box center [618, 151] width 812 height 223
paste input "74012"
click at [285, 279] on span "search Buscar Auditoria" at bounding box center [290, 279] width 128 height 14
drag, startPoint x: 635, startPoint y: 140, endPoint x: 627, endPoint y: 155, distance: 16.7
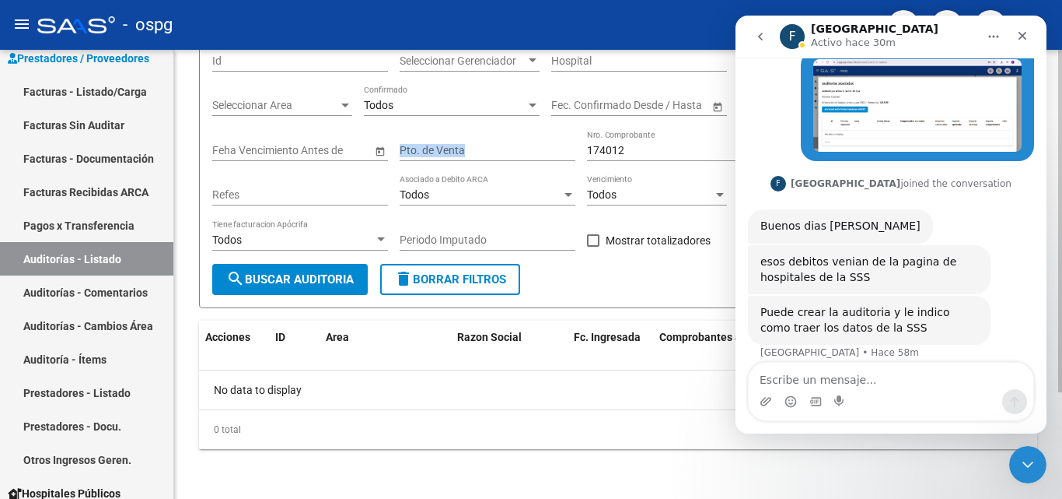
click at [570, 151] on div "Filtros Id Seleccionar Gerenciador Seleccionar Gerenciador Hospital CUIT/Nombre…" at bounding box center [618, 151] width 812 height 223
drag, startPoint x: 632, startPoint y: 156, endPoint x: 565, endPoint y: 152, distance: 67.8
click at [565, 152] on div "Filtros Id Seleccionar Gerenciador Seleccionar Gerenciador Hospital CUIT/Nombre…" at bounding box center [618, 151] width 812 height 223
type input "2850"
click at [302, 271] on button "search Buscar Auditoria" at bounding box center [290, 279] width 156 height 31
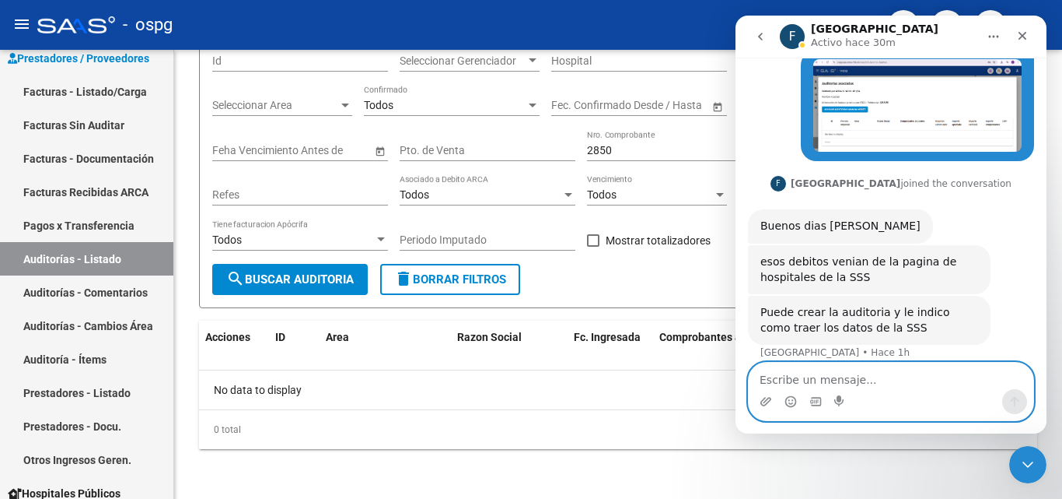
click at [815, 373] on textarea "Escribe un mensaje..." at bounding box center [891, 375] width 285 height 26
type textarea "c"
type textarea "dale si, como seria?"
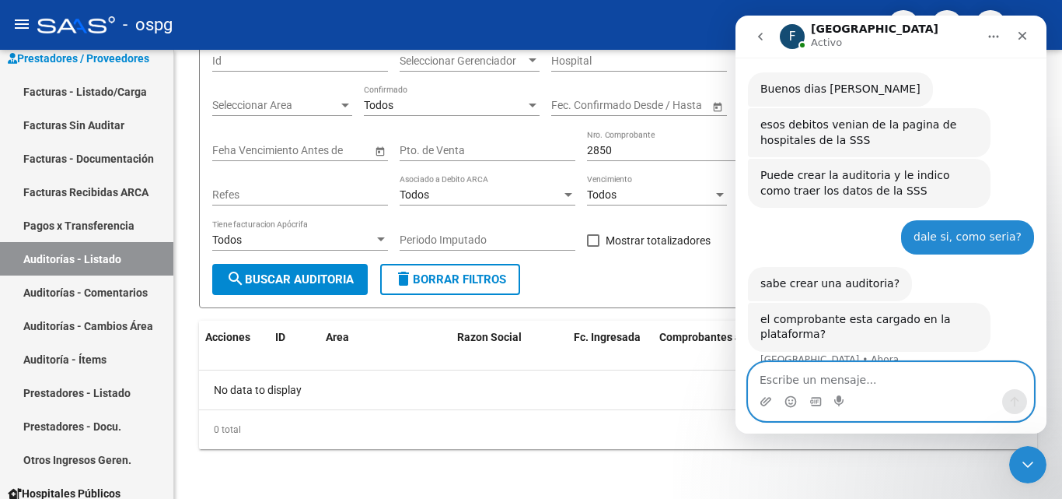
scroll to position [495, 0]
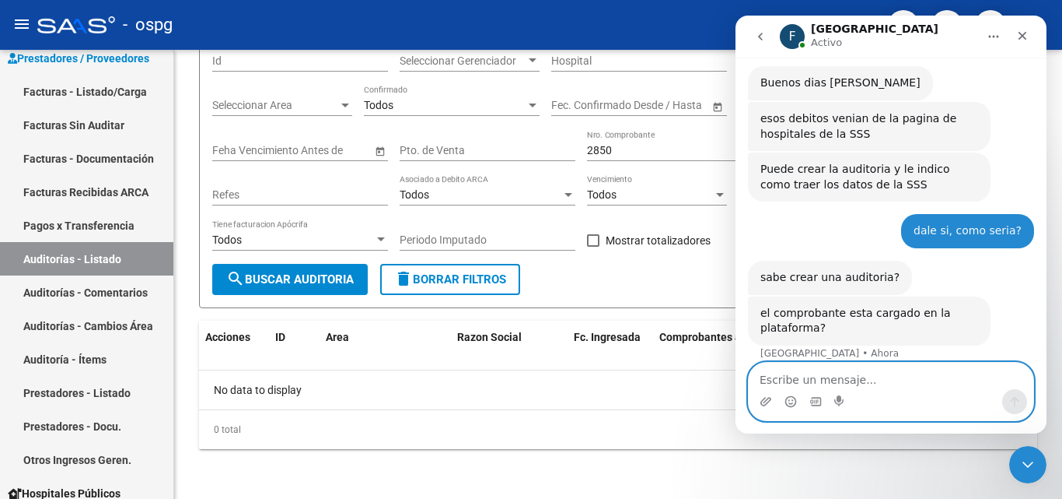
click at [815, 373] on textarea "Escribe un mensaje..." at bounding box center [891, 375] width 285 height 26
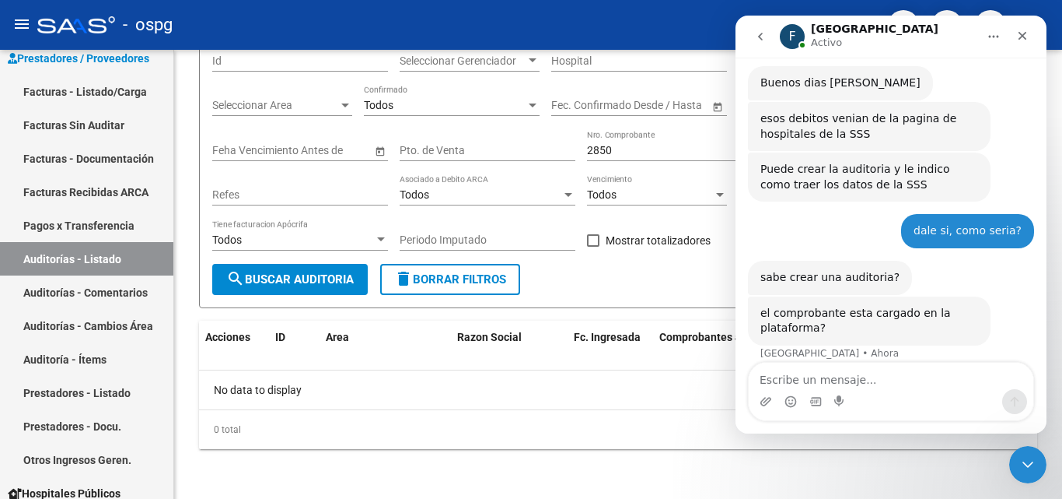
click at [993, 41] on icon "Inicio" at bounding box center [994, 36] width 12 height 12
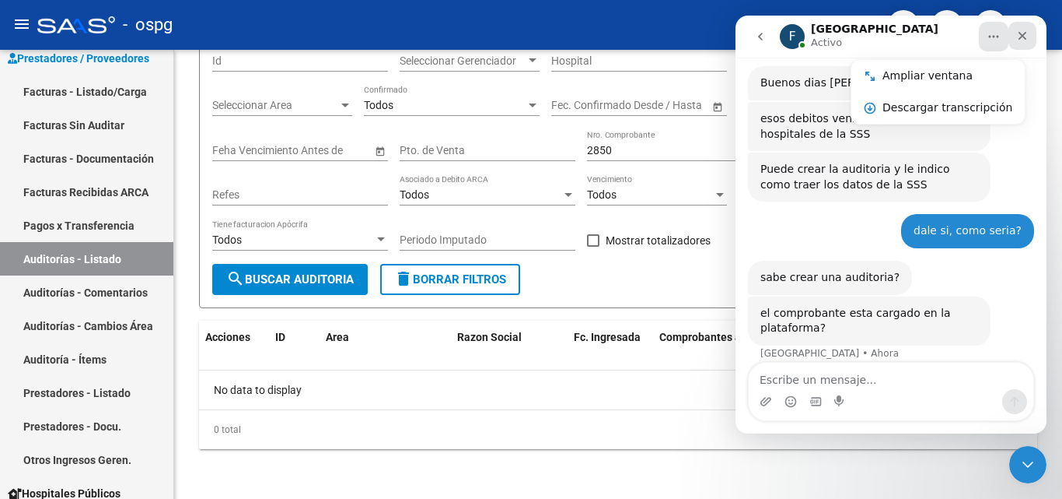
click at [1025, 38] on icon "Cerrar" at bounding box center [1023, 36] width 9 height 9
